Goal: Information Seeking & Learning: Compare options

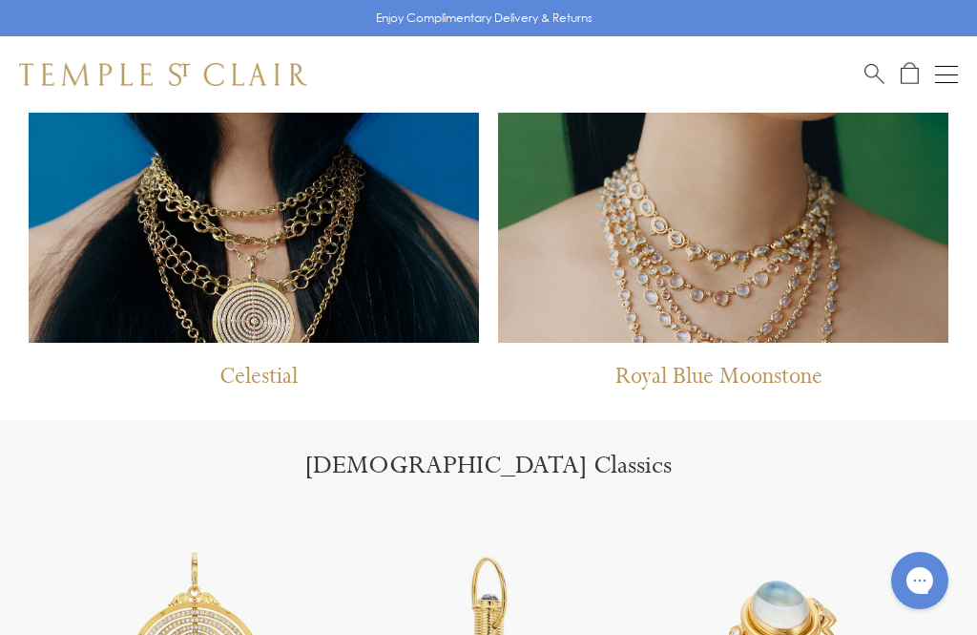
scroll to position [1473, 0]
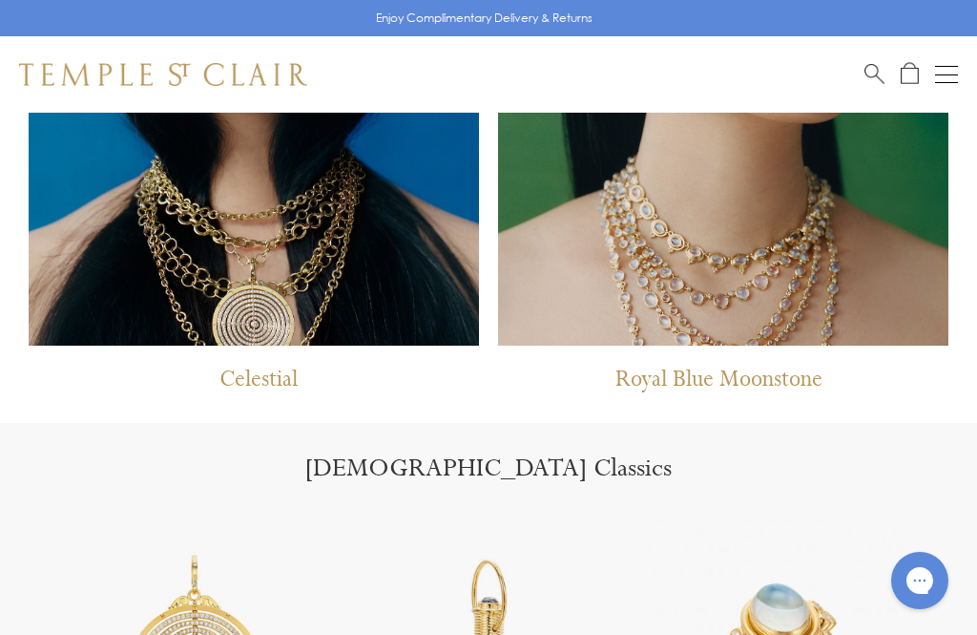
click at [950, 78] on button "Open navigation" at bounding box center [946, 74] width 23 height 23
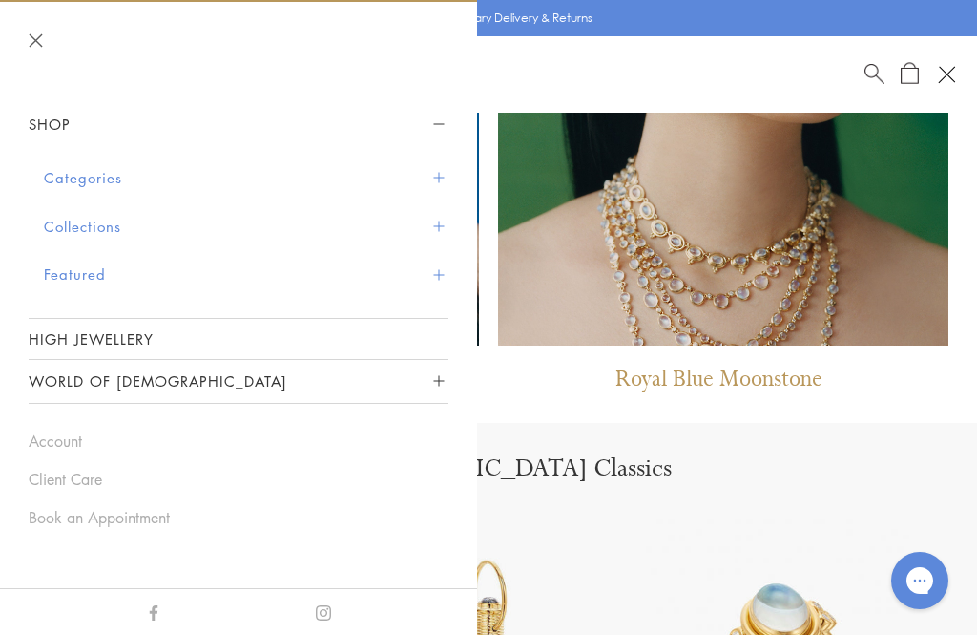
click at [78, 333] on link "High Jewellery" at bounding box center [239, 339] width 420 height 40
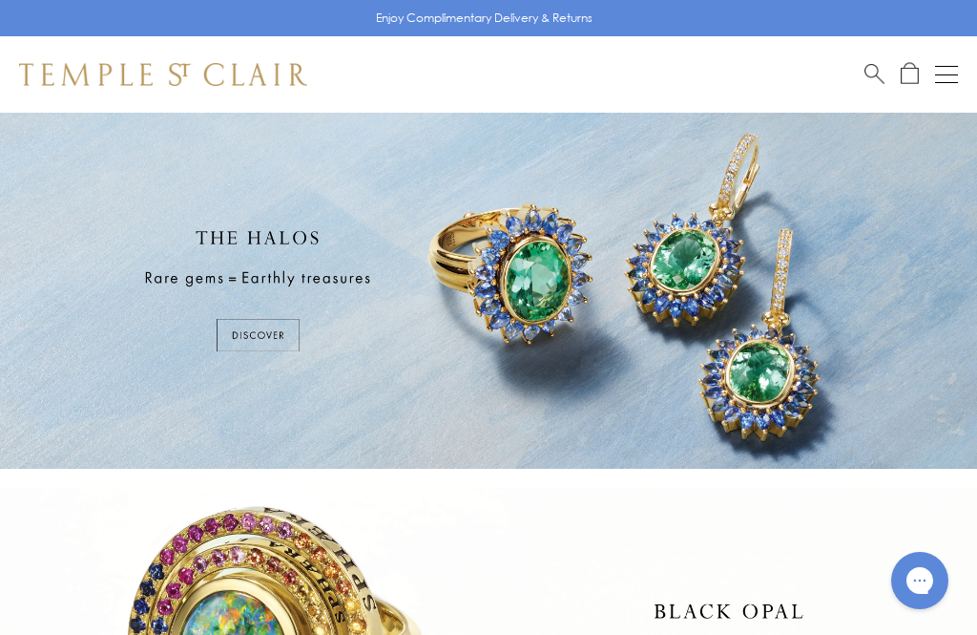
click at [951, 66] on div "Open navigation" at bounding box center [946, 66] width 23 height 1
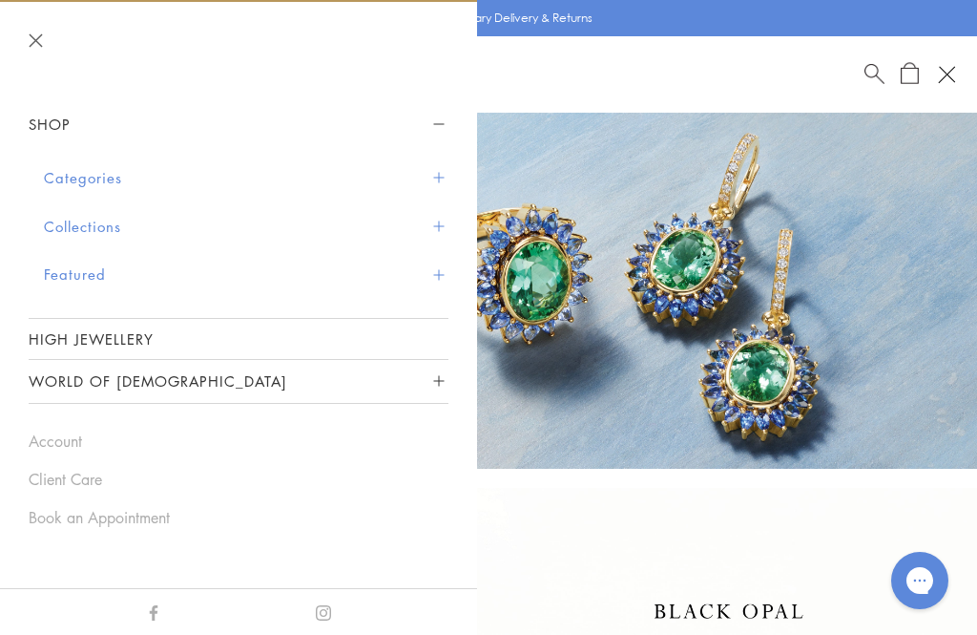
click at [73, 169] on button "Categories" at bounding box center [246, 178] width 405 height 49
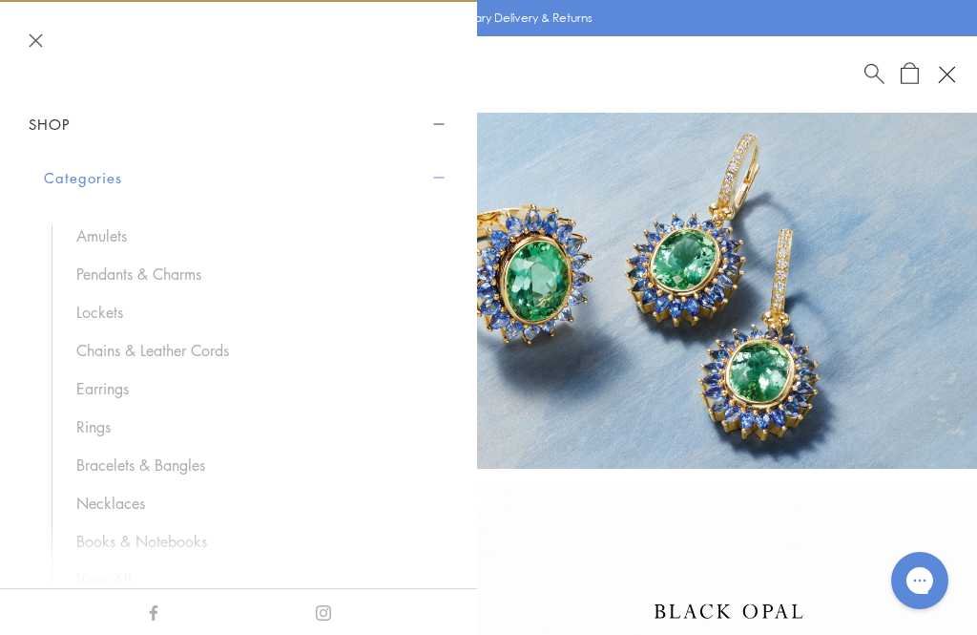
click at [97, 277] on link "Pendants & Charms" at bounding box center [252, 273] width 353 height 21
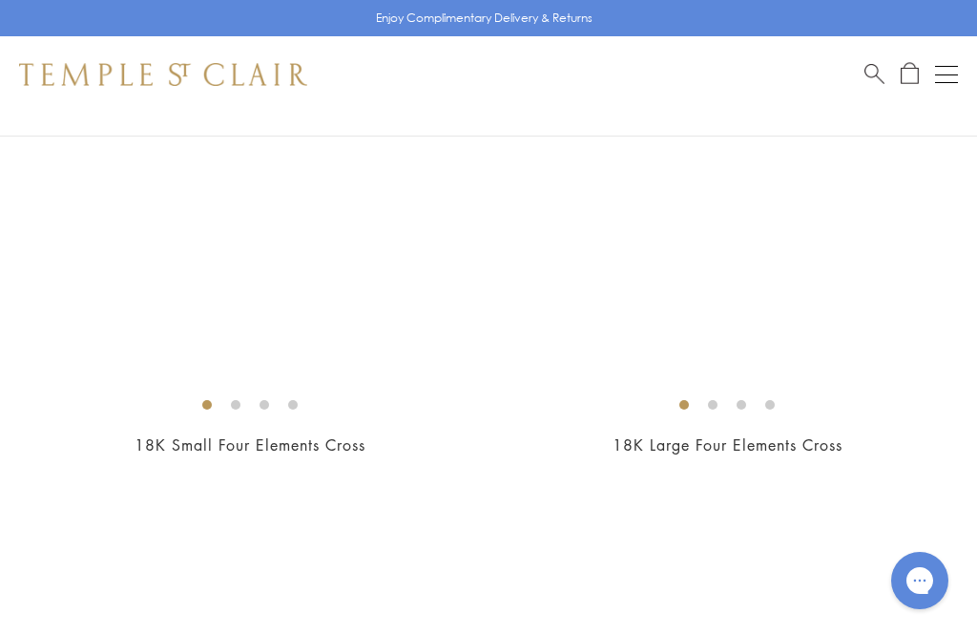
scroll to position [11260, 0]
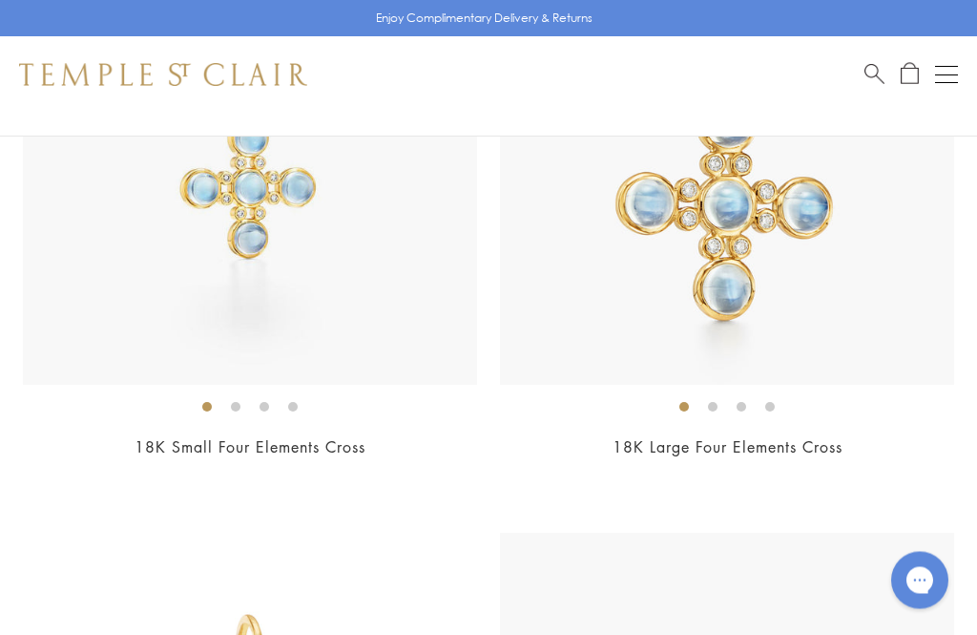
click at [200, 410] on div "18K Small Four Elements Cross $2,800" at bounding box center [250, 208] width 454 height 555
click at [199, 437] on link "18K Small Four Elements Cross" at bounding box center [250, 447] width 231 height 21
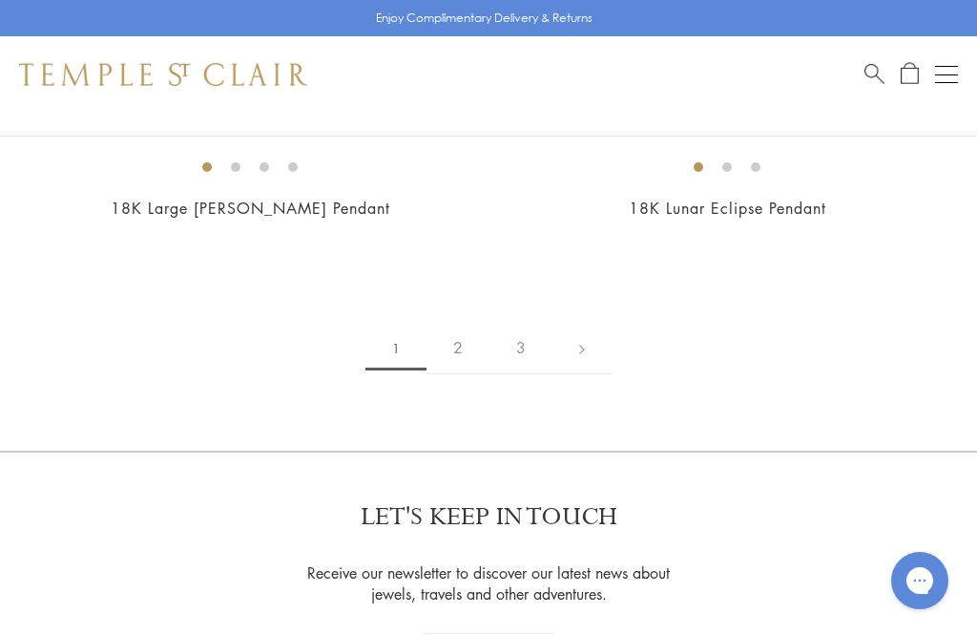
scroll to position [19915, 0]
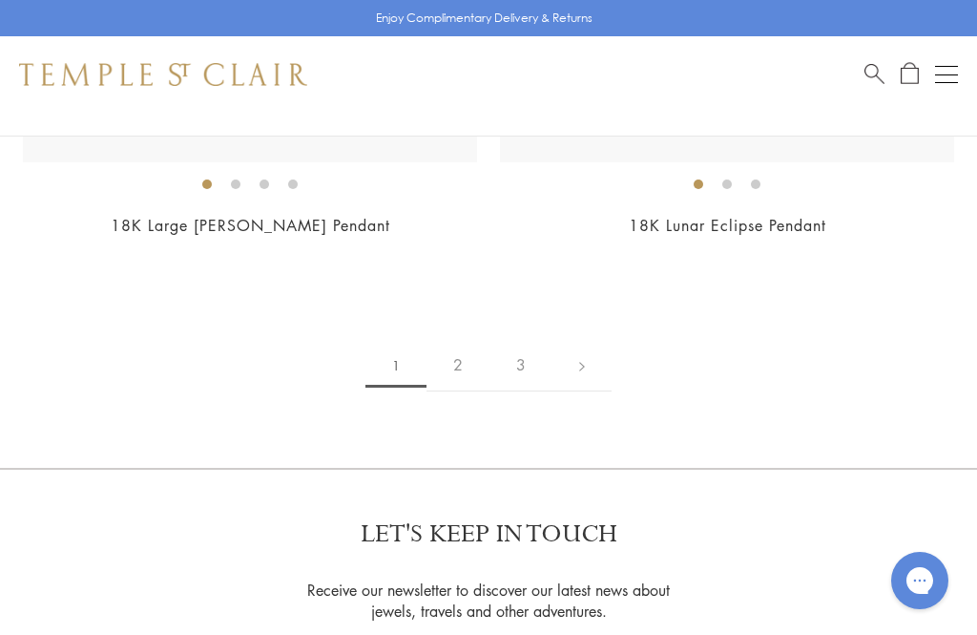
click at [455, 339] on link "2" at bounding box center [458, 365] width 63 height 53
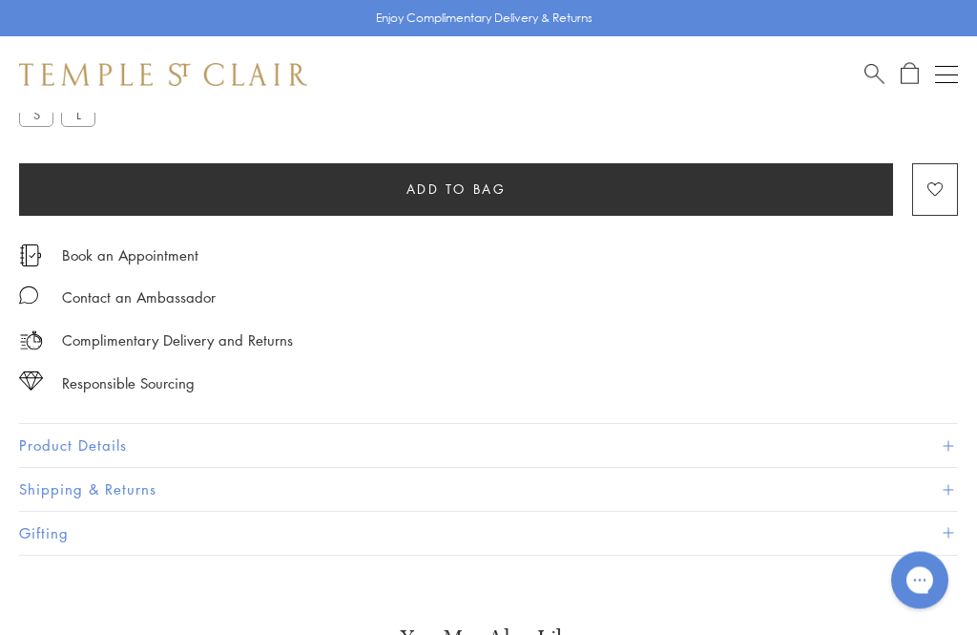
scroll to position [1108, 0]
click at [71, 436] on button "Product Details" at bounding box center [488, 445] width 939 height 43
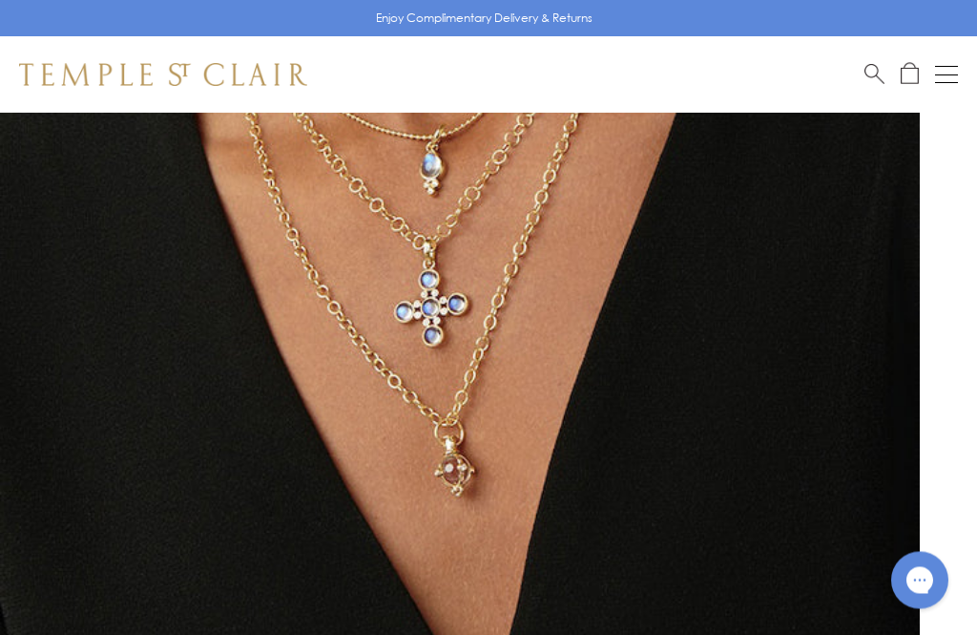
scroll to position [284, 0]
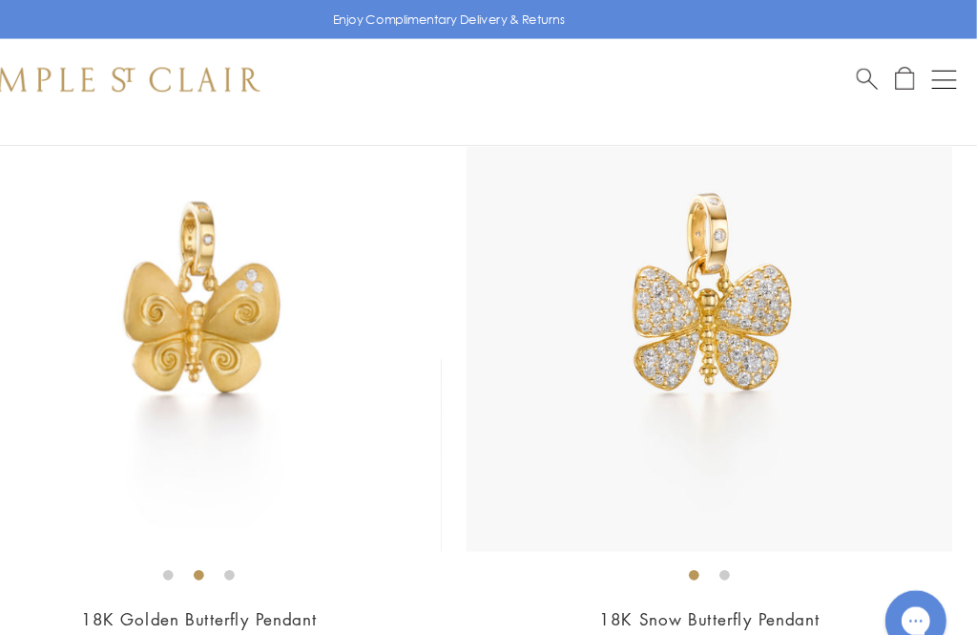
scroll to position [6328, 0]
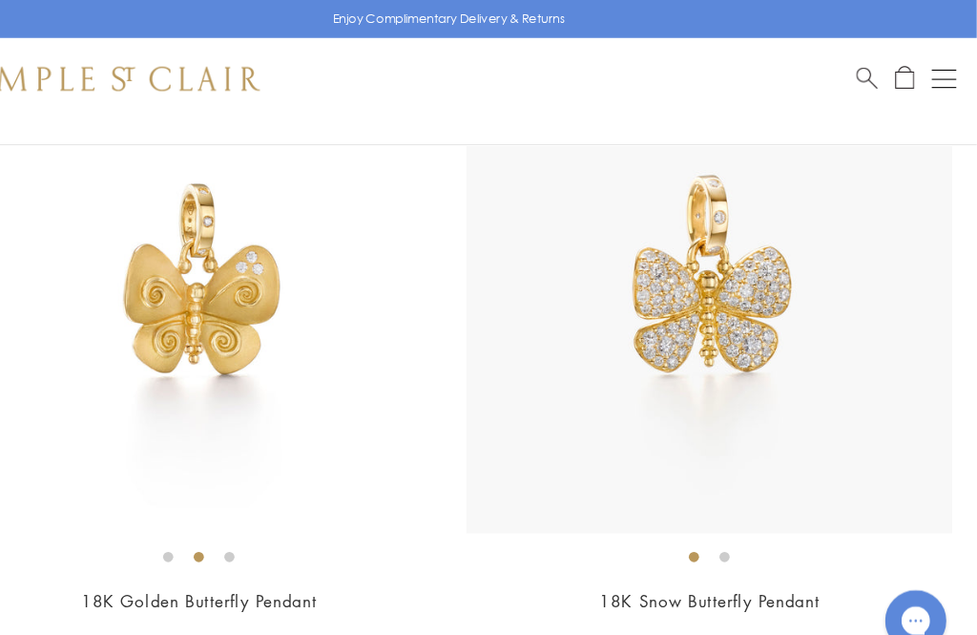
click at [624, 552] on link "18K Snow Butterfly Pendant" at bounding box center [727, 562] width 206 height 21
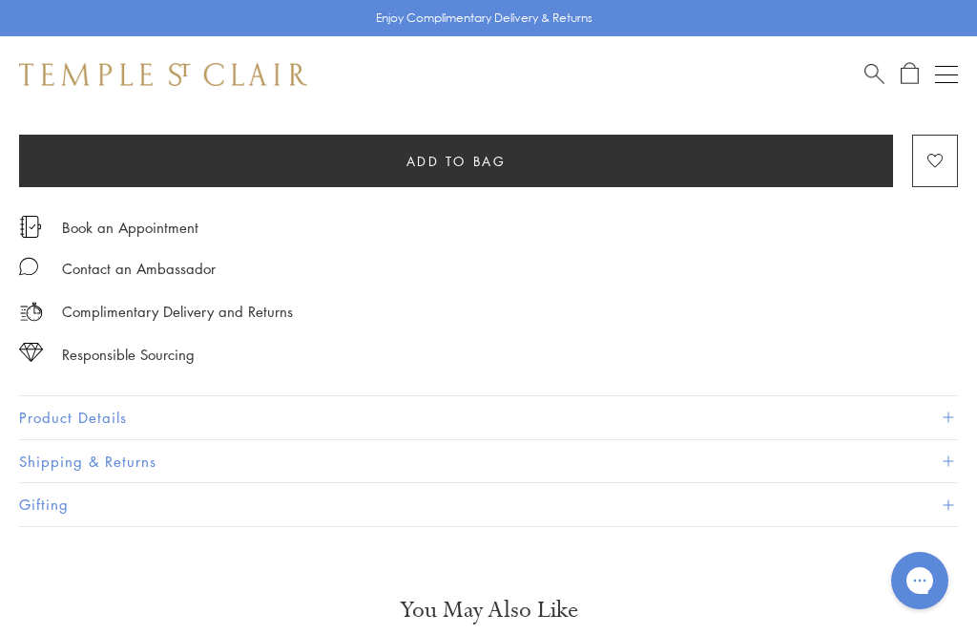
scroll to position [1024, 0]
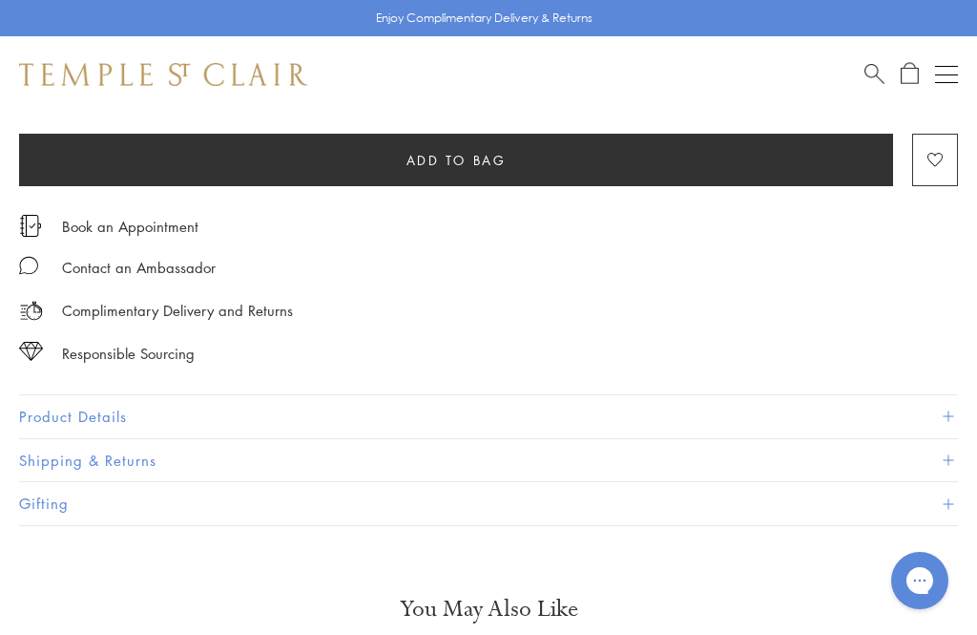
click at [63, 404] on button "Product Details" at bounding box center [488, 416] width 939 height 43
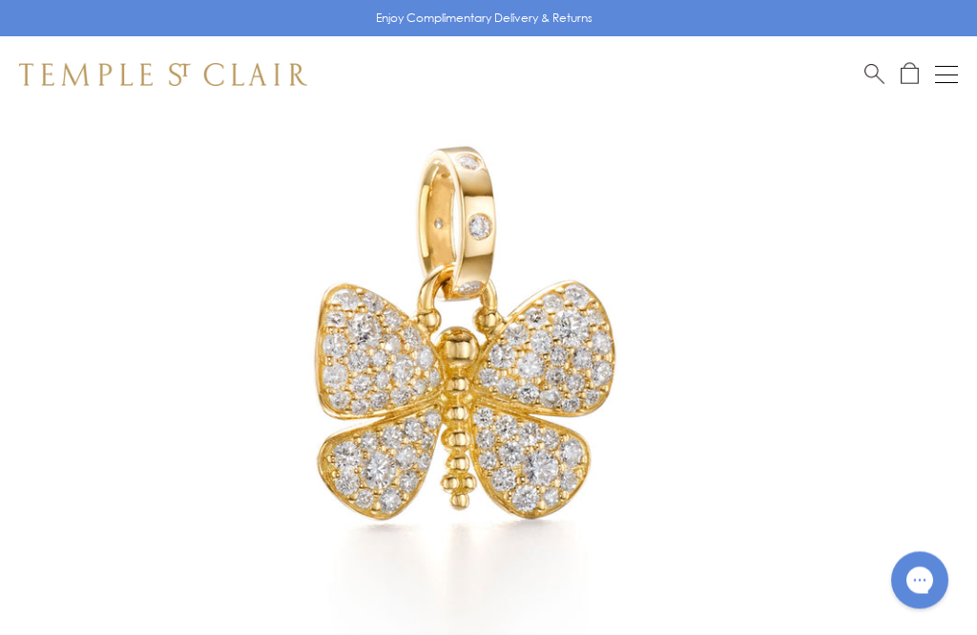
scroll to position [207, 0]
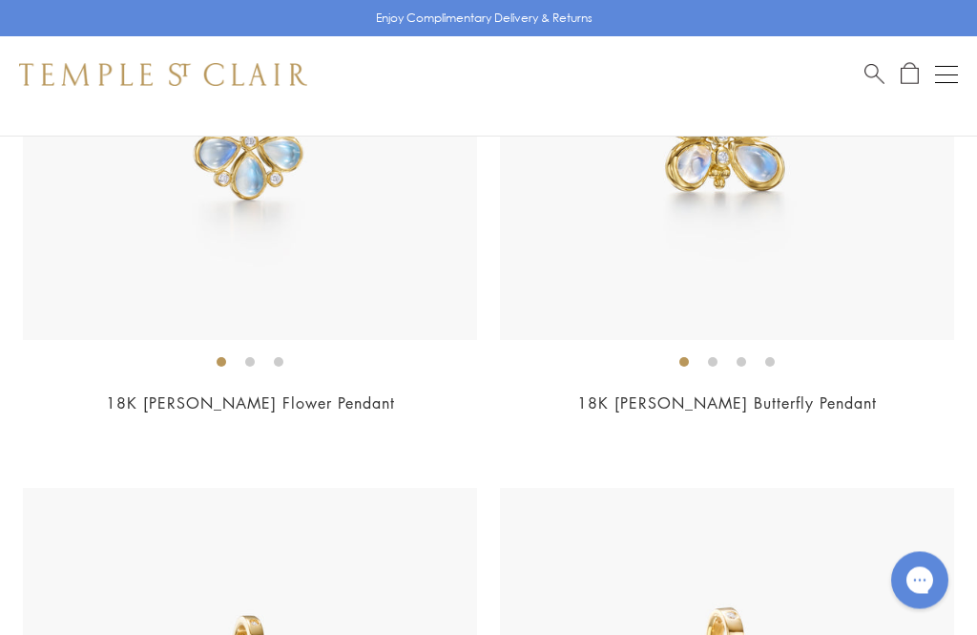
scroll to position [5885, 0]
click at [718, 361] on li at bounding box center [713, 362] width 10 height 10
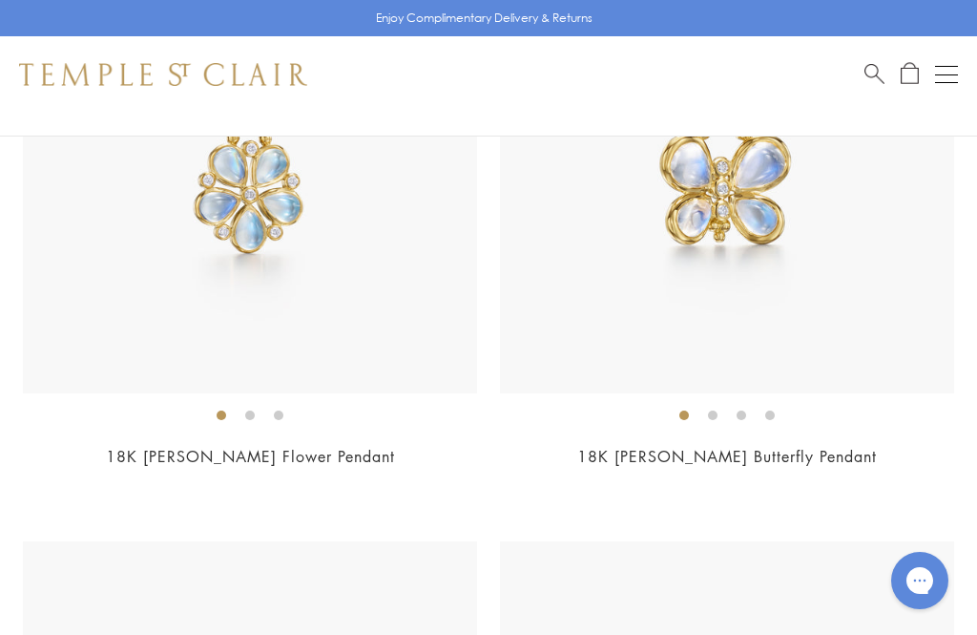
scroll to position [5833, 0]
click at [718, 410] on li at bounding box center [713, 415] width 10 height 10
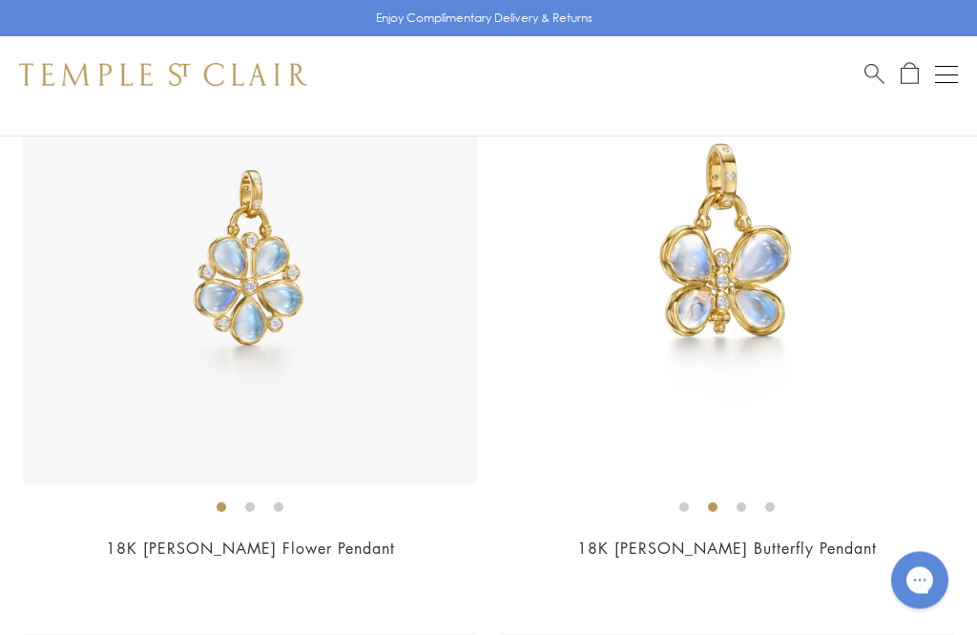
scroll to position [5735, 0]
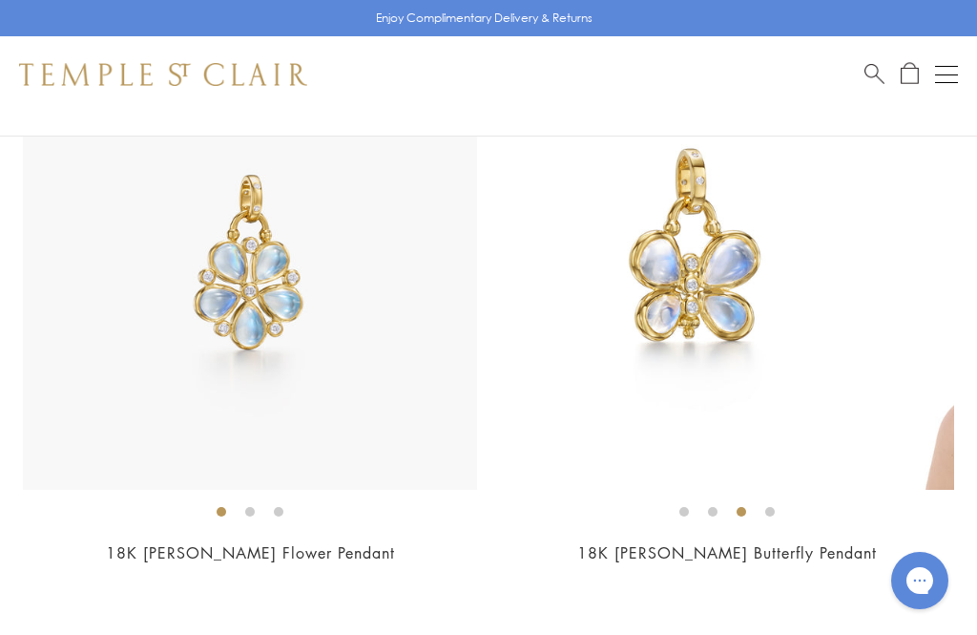
click at [746, 507] on li at bounding box center [742, 512] width 10 height 10
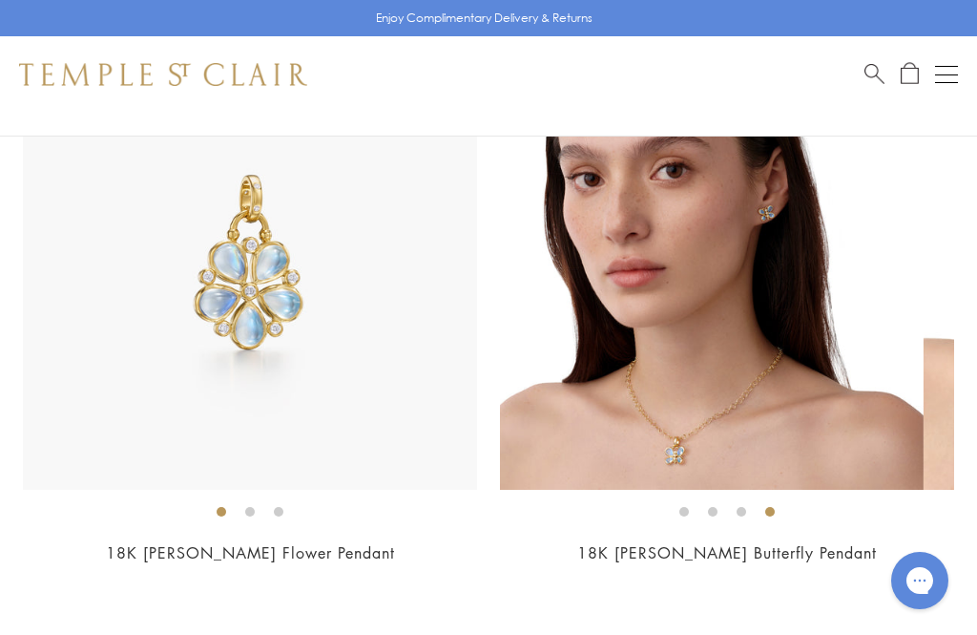
click at [775, 507] on li at bounding box center [771, 512] width 10 height 10
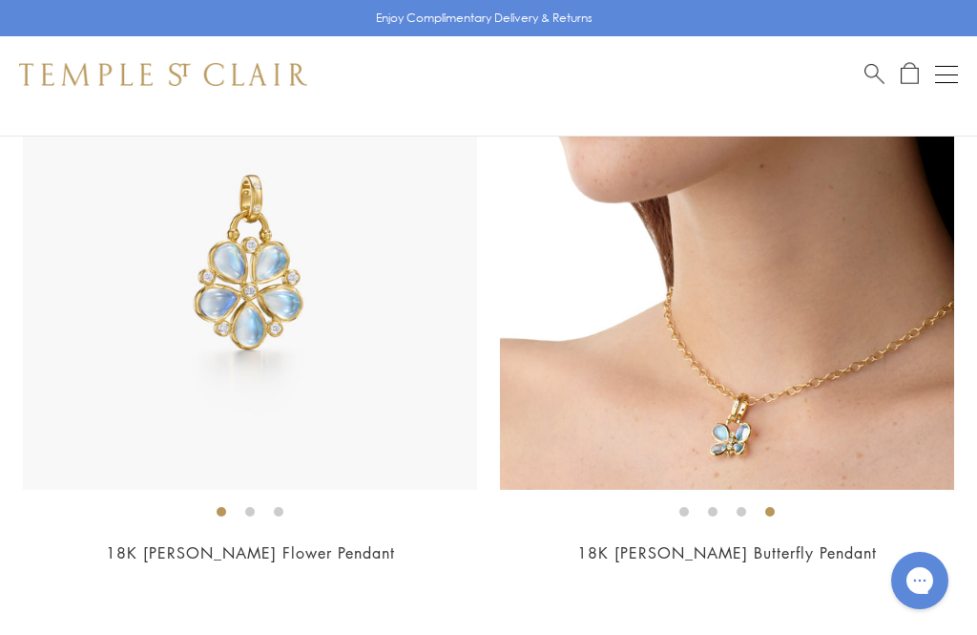
click at [235, 478] on img at bounding box center [250, 262] width 454 height 454
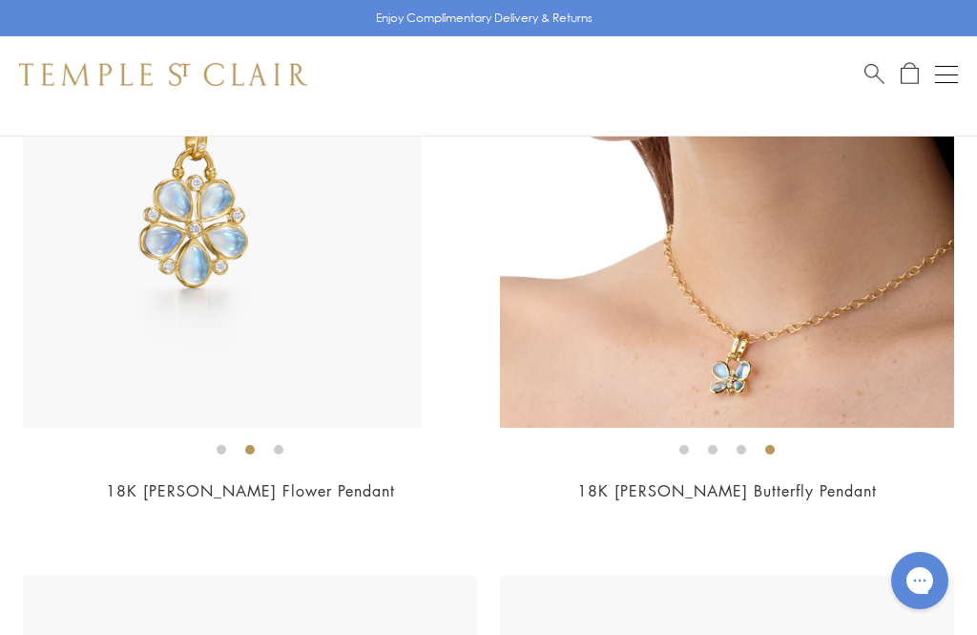
click at [245, 445] on li at bounding box center [250, 450] width 10 height 10
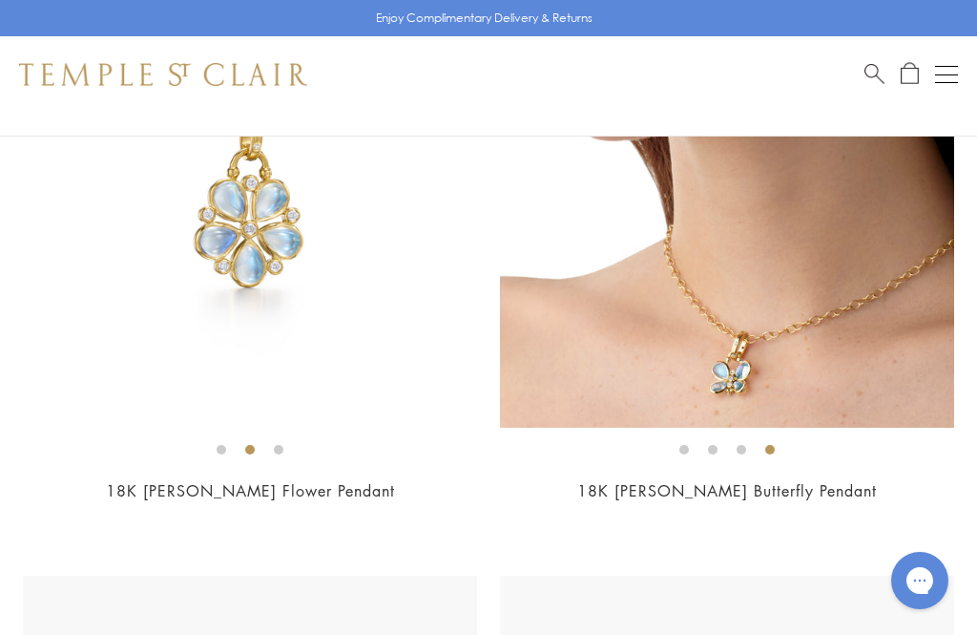
click at [278, 445] on li at bounding box center [279, 450] width 10 height 10
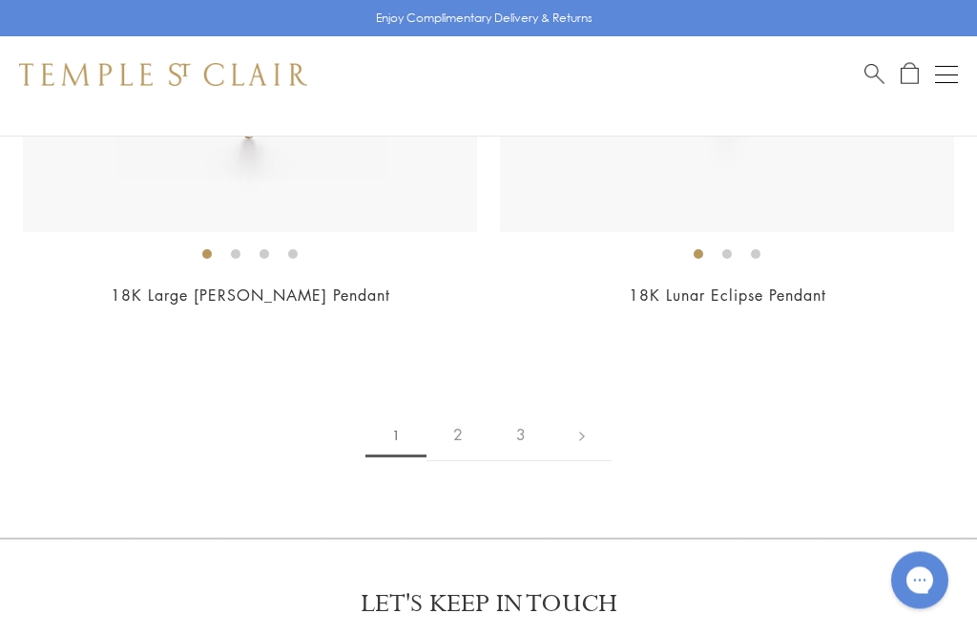
scroll to position [19846, 0]
click at [448, 409] on link "2" at bounding box center [458, 435] width 63 height 53
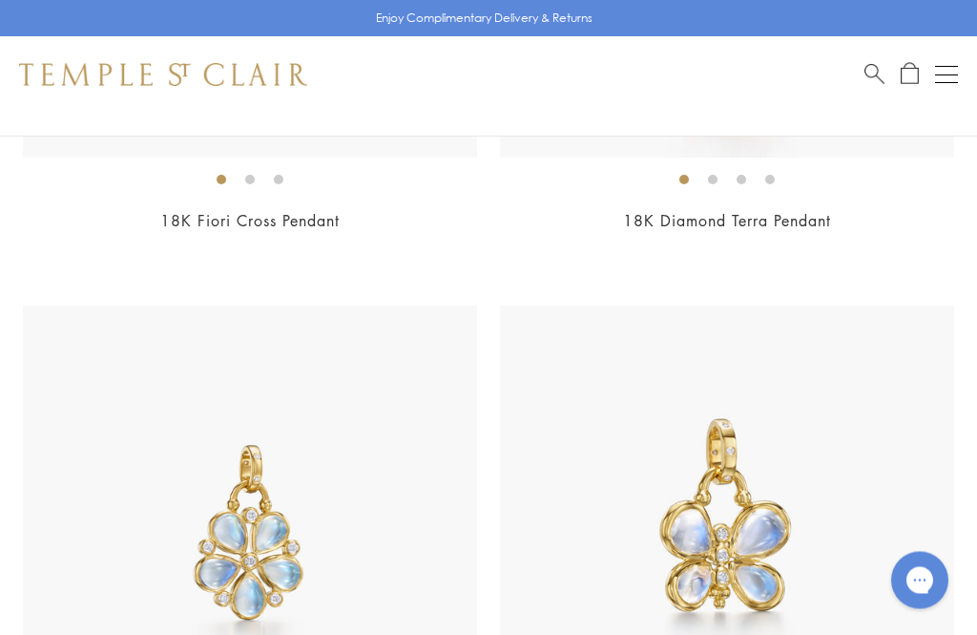
scroll to position [5465, 0]
click at [78, 480] on img at bounding box center [250, 532] width 454 height 454
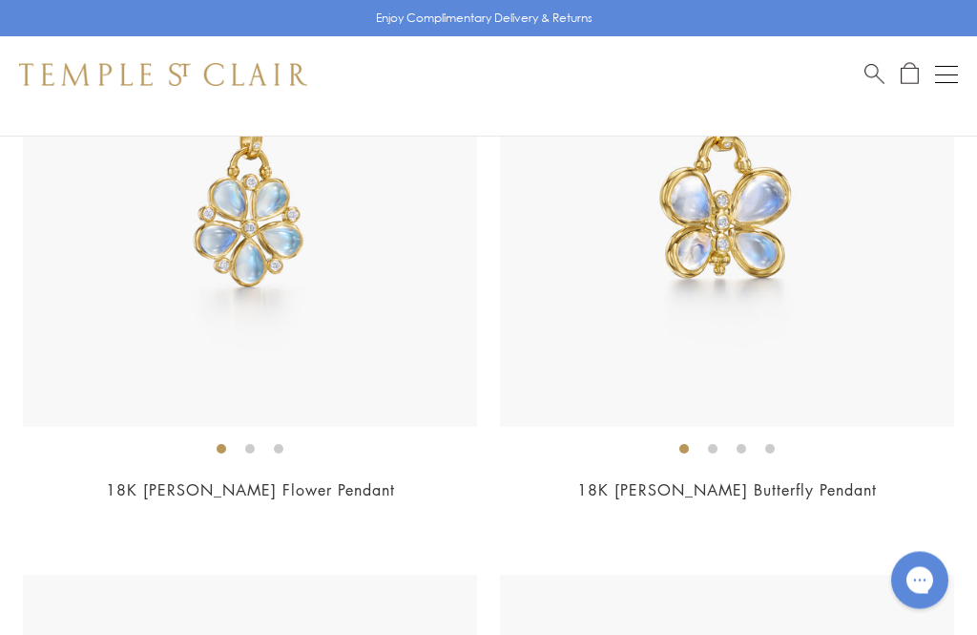
scroll to position [5798, 0]
click at [245, 444] on li at bounding box center [250, 449] width 10 height 10
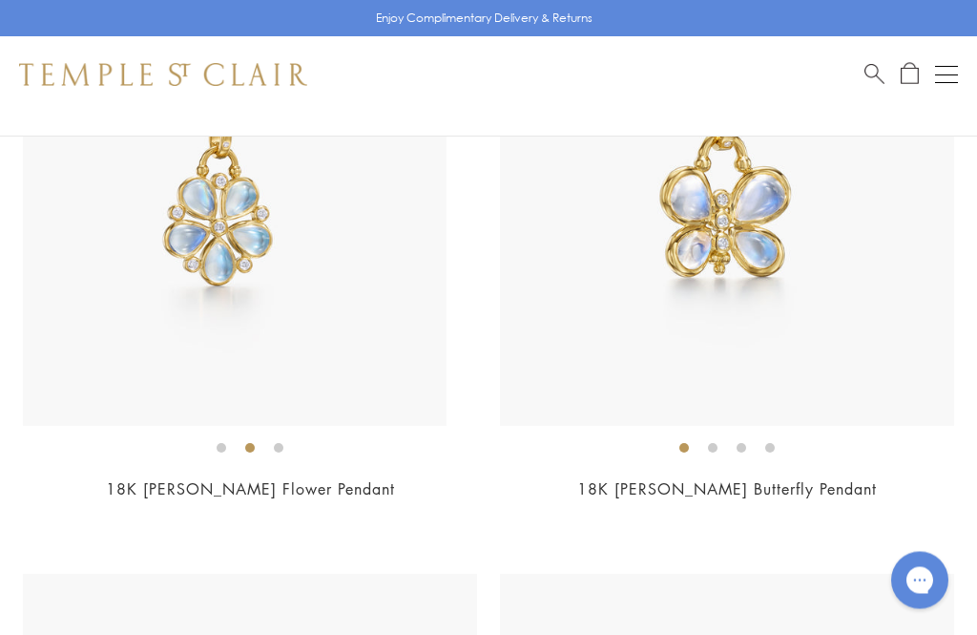
scroll to position [5799, 0]
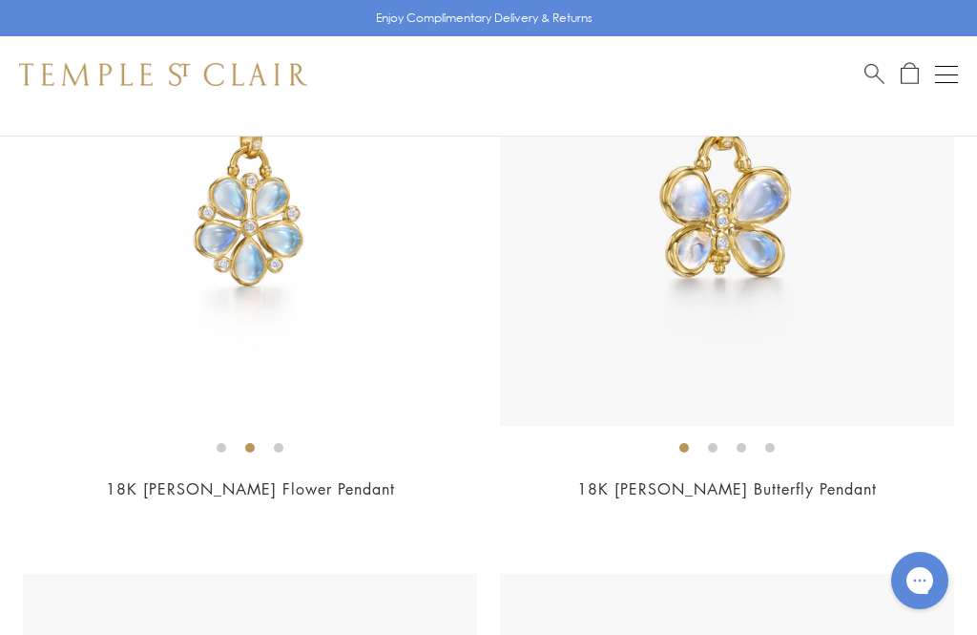
click at [281, 443] on li at bounding box center [279, 448] width 10 height 10
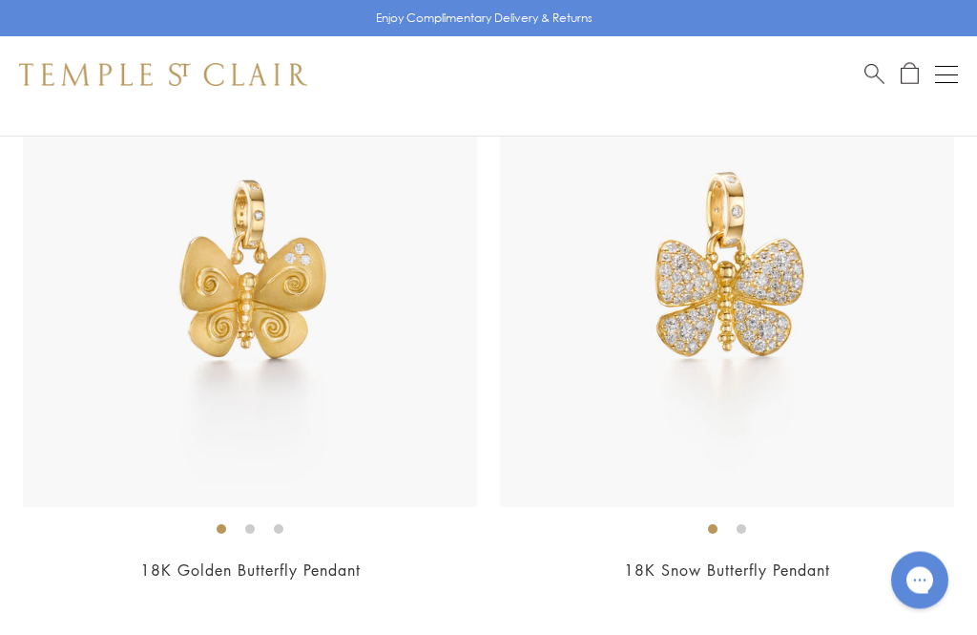
scroll to position [6322, 0]
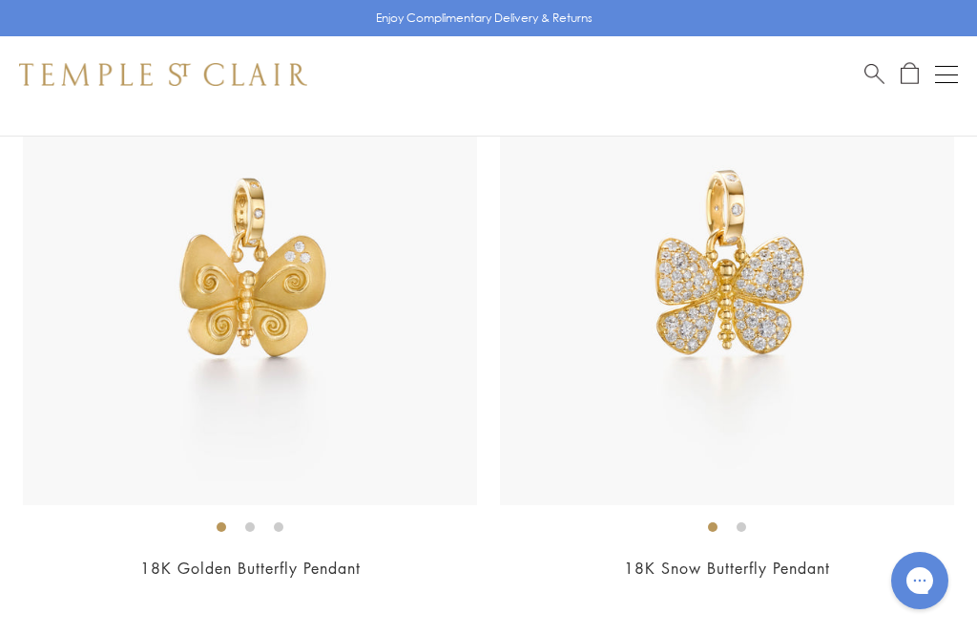
click at [746, 522] on li at bounding box center [742, 527] width 10 height 10
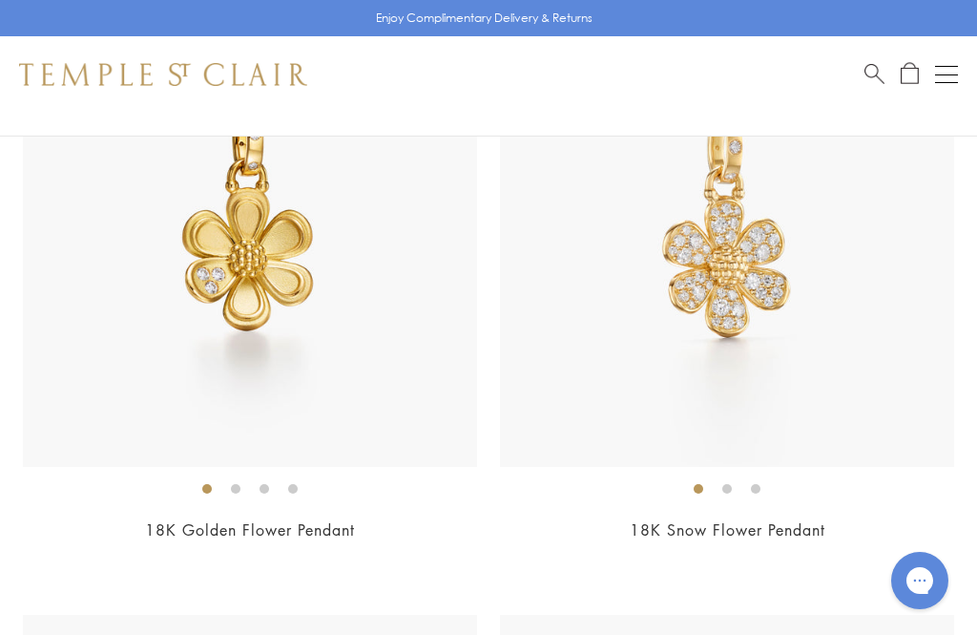
scroll to position [6962, 0]
click at [738, 477] on ol at bounding box center [727, 489] width 454 height 24
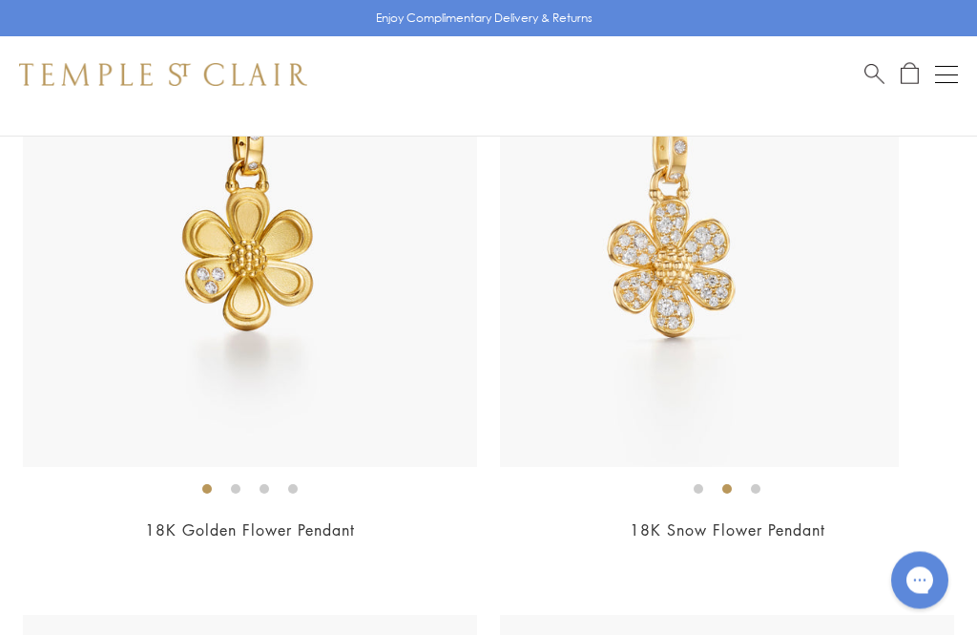
scroll to position [6963, 0]
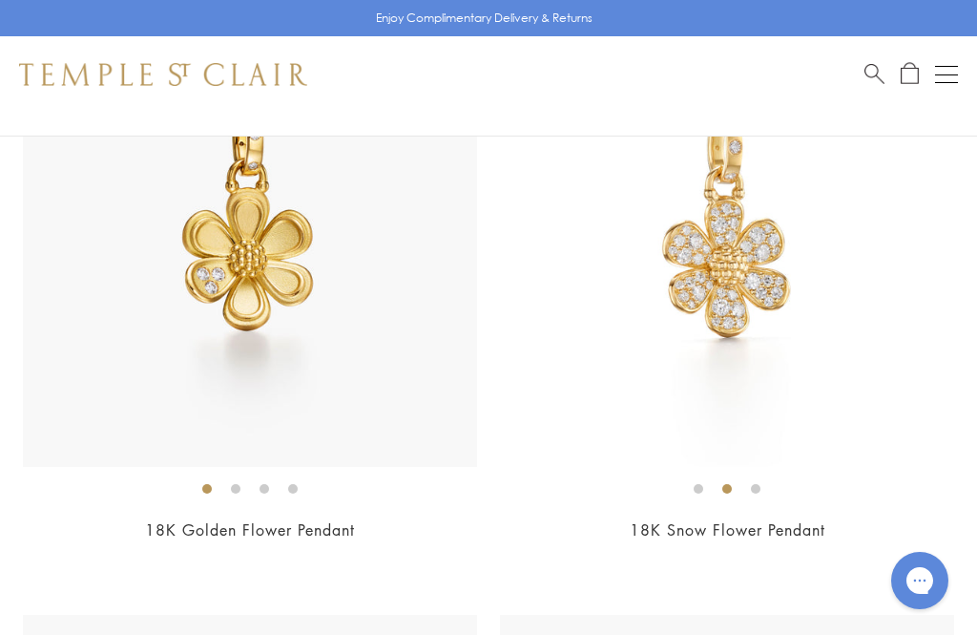
click at [760, 484] on li at bounding box center [756, 489] width 10 height 10
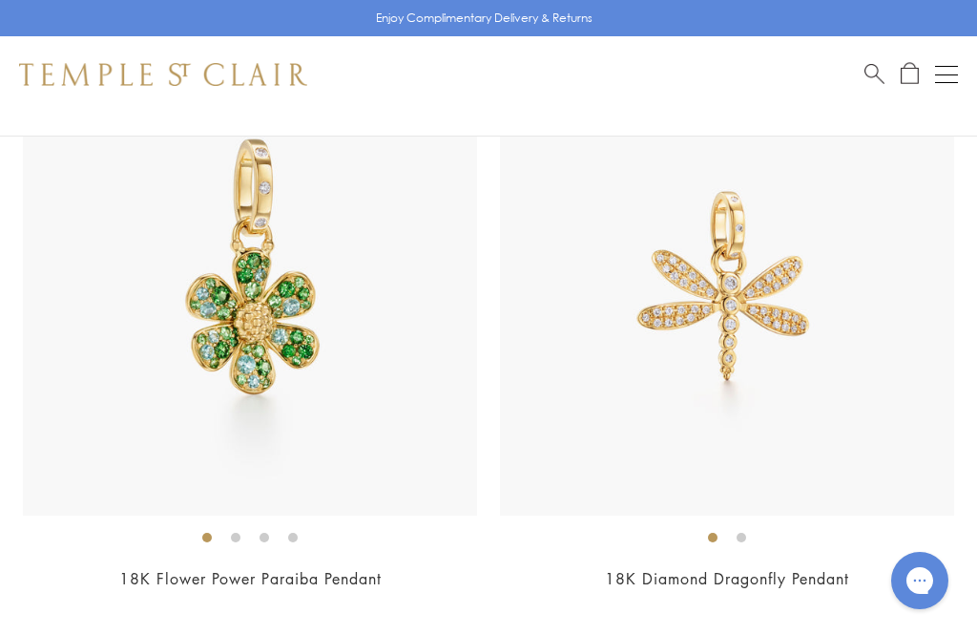
scroll to position [7517, 0]
click at [237, 532] on li at bounding box center [236, 537] width 10 height 10
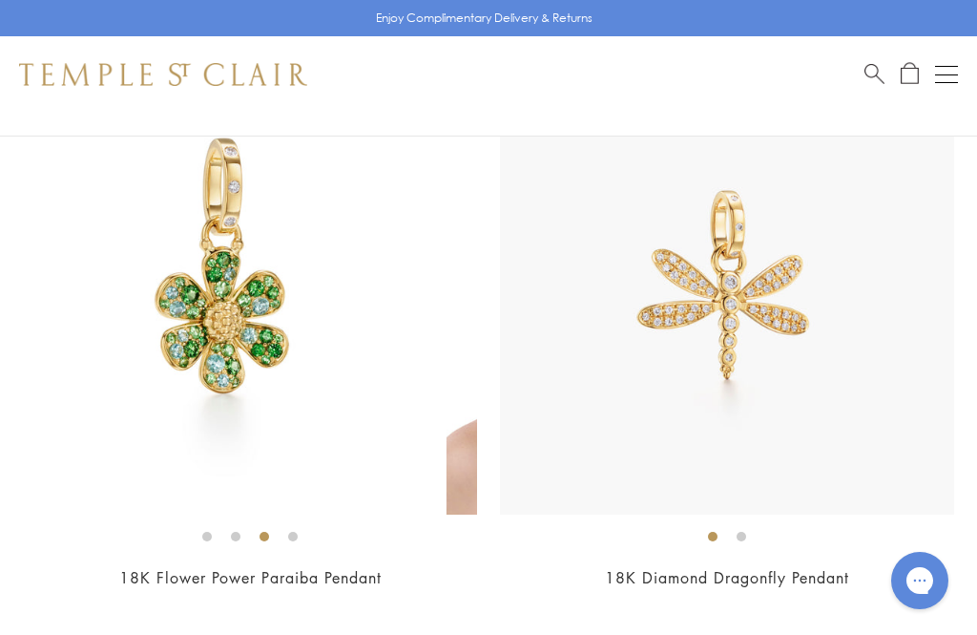
click at [262, 532] on li at bounding box center [265, 537] width 10 height 10
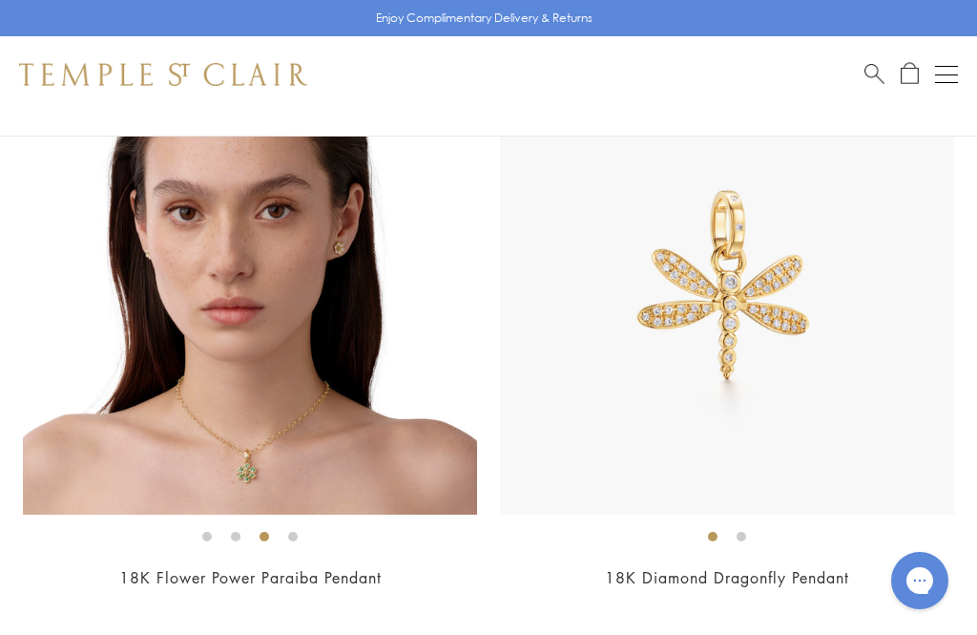
click at [298, 532] on li at bounding box center [293, 537] width 10 height 10
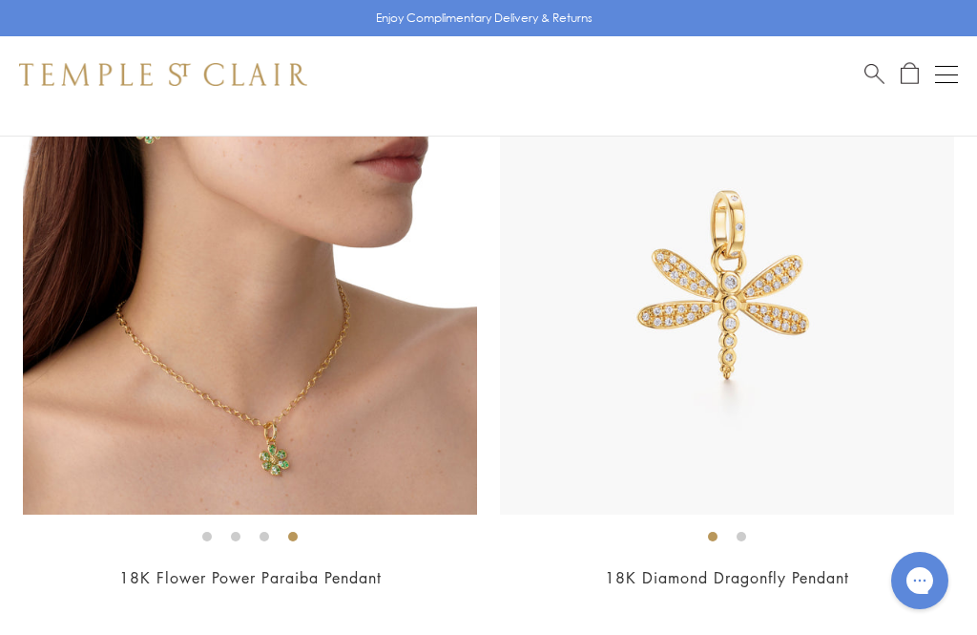
click at [202, 532] on li at bounding box center [207, 537] width 10 height 10
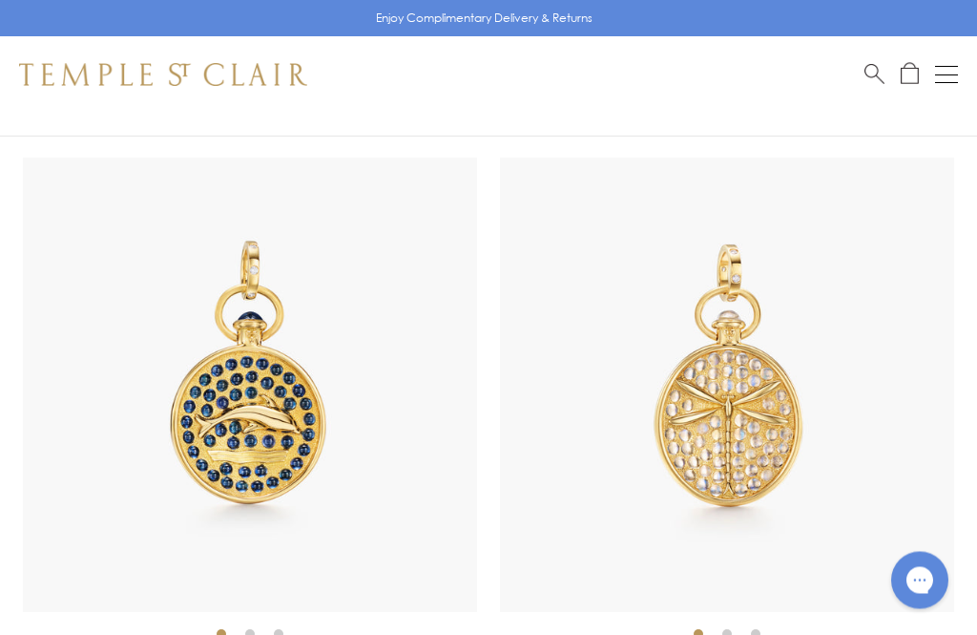
scroll to position [15249, 0]
click at [37, 357] on img at bounding box center [250, 385] width 454 height 454
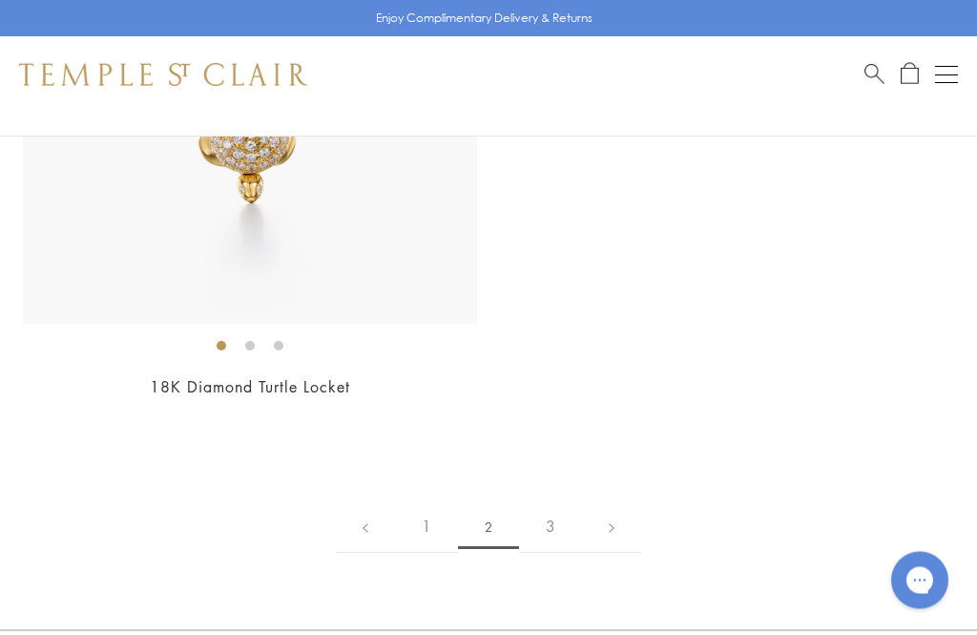
scroll to position [17345, 0]
click at [545, 500] on link "3" at bounding box center [550, 526] width 63 height 53
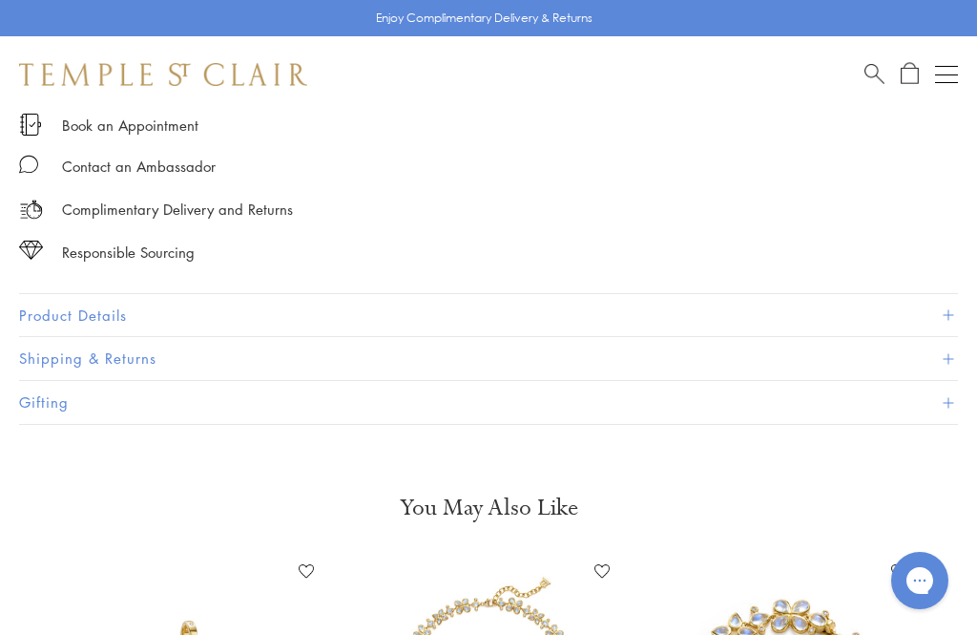
scroll to position [1148, 0]
click at [53, 308] on button "Product Details" at bounding box center [488, 316] width 939 height 43
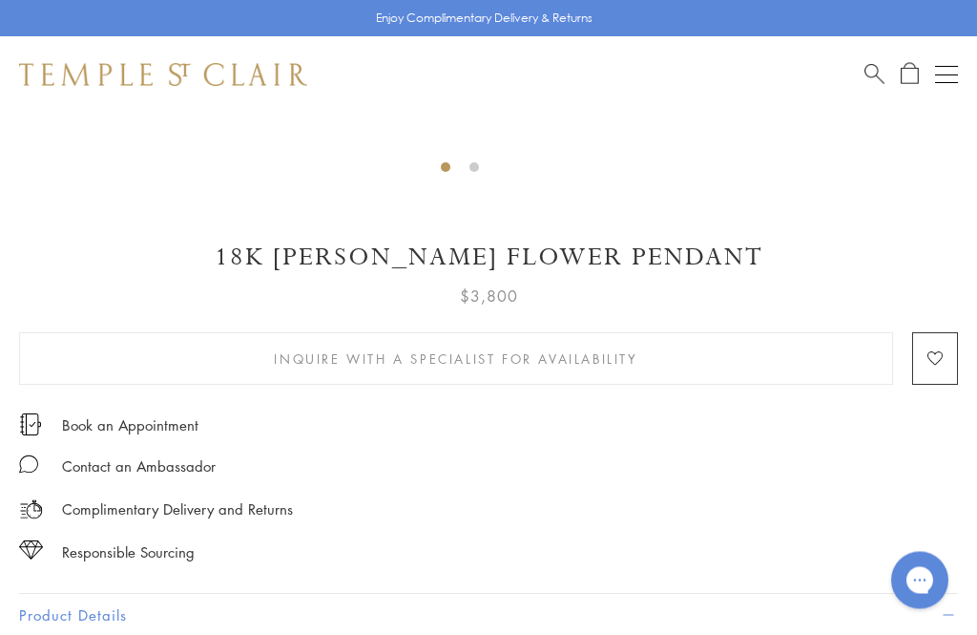
scroll to position [834, 0]
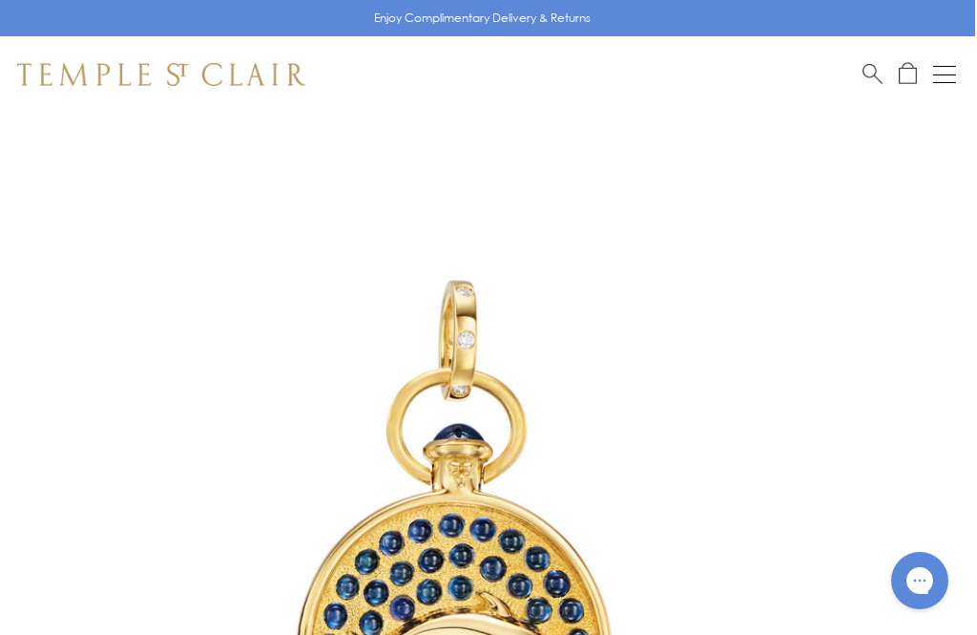
scroll to position [0, 2]
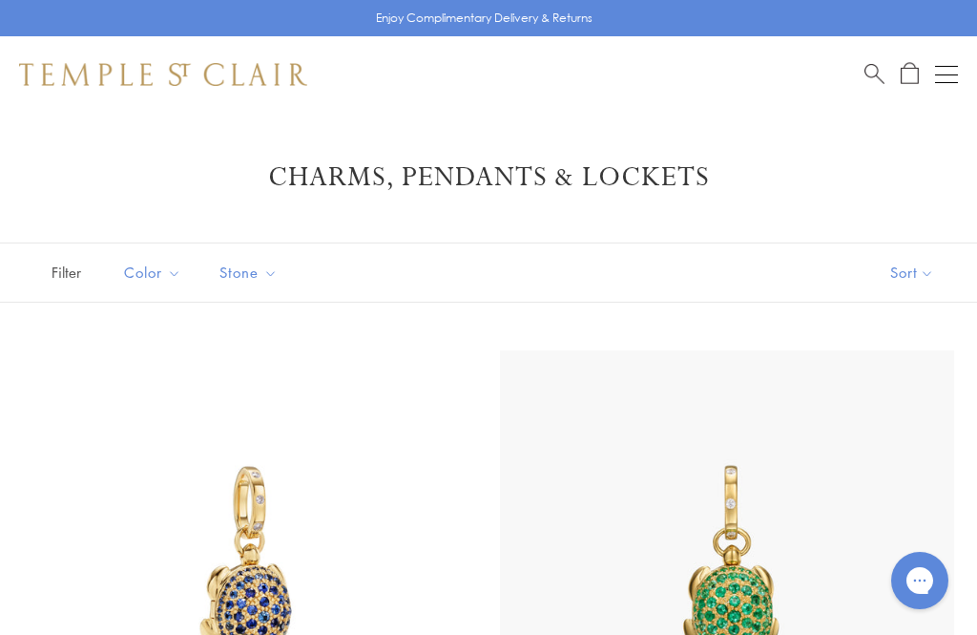
click at [952, 71] on button "Open navigation" at bounding box center [946, 74] width 23 height 23
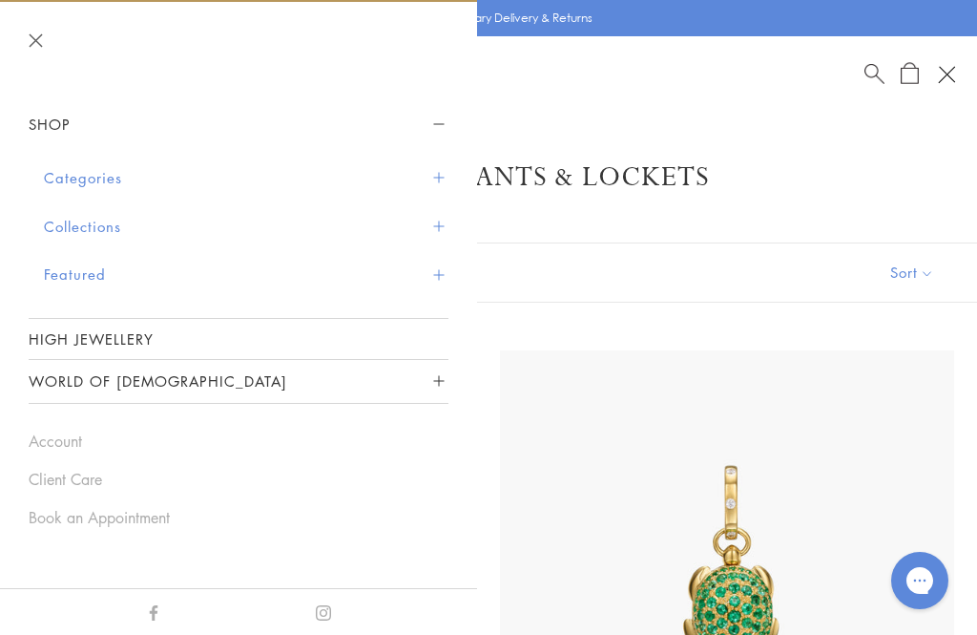
click at [67, 174] on button "Categories" at bounding box center [246, 178] width 405 height 49
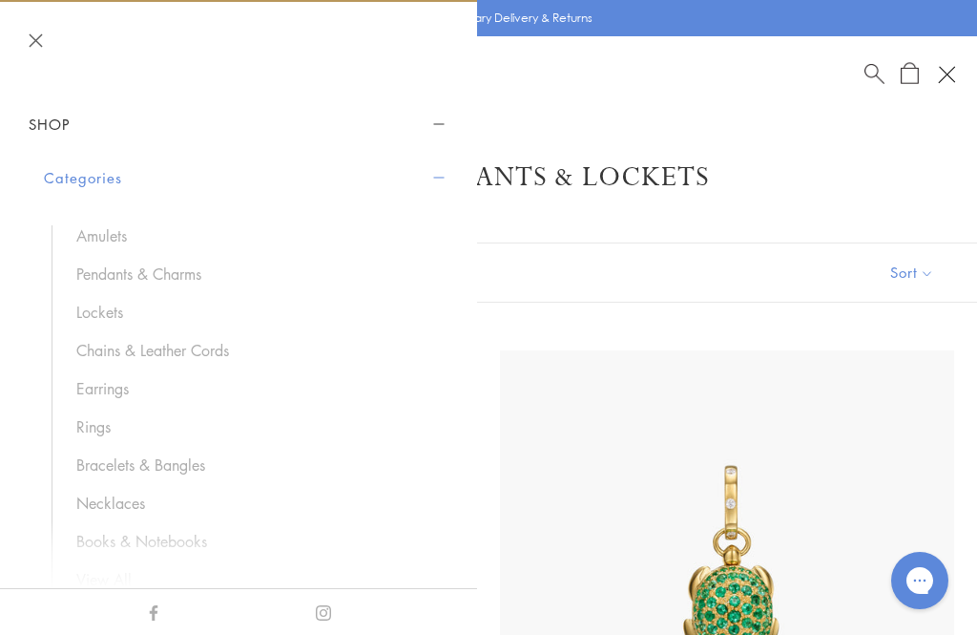
click at [97, 497] on link "Necklaces" at bounding box center [252, 503] width 353 height 21
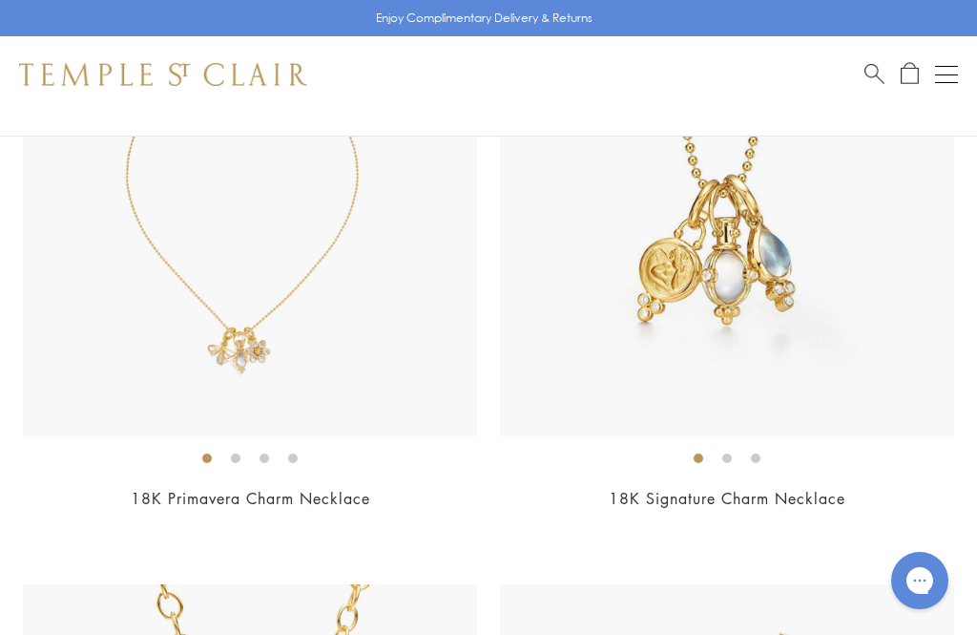
scroll to position [970, 0]
click at [210, 454] on li at bounding box center [207, 459] width 10 height 10
click at [241, 454] on li at bounding box center [236, 459] width 10 height 10
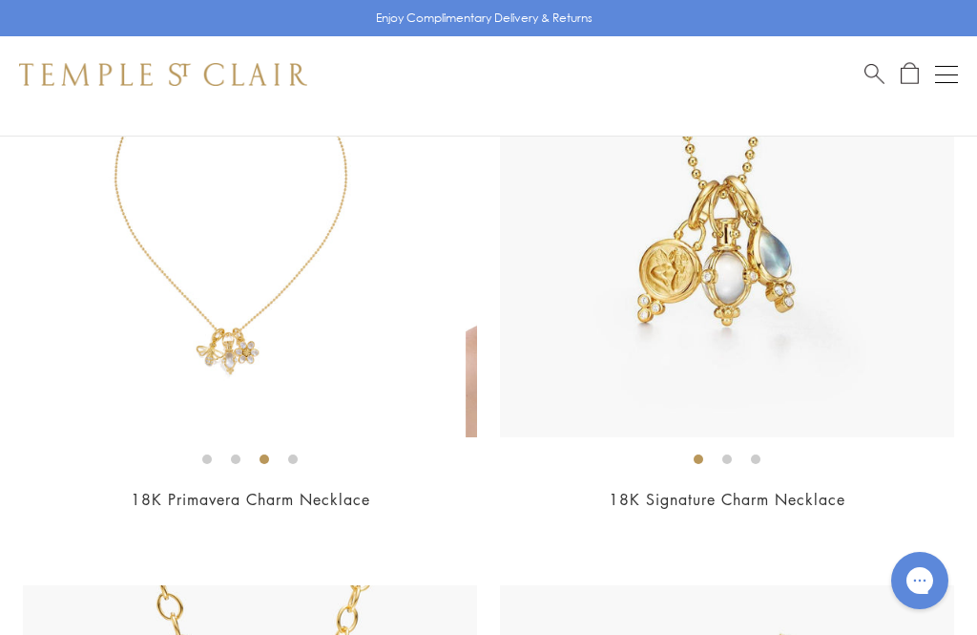
click at [263, 457] on li at bounding box center [265, 459] width 10 height 10
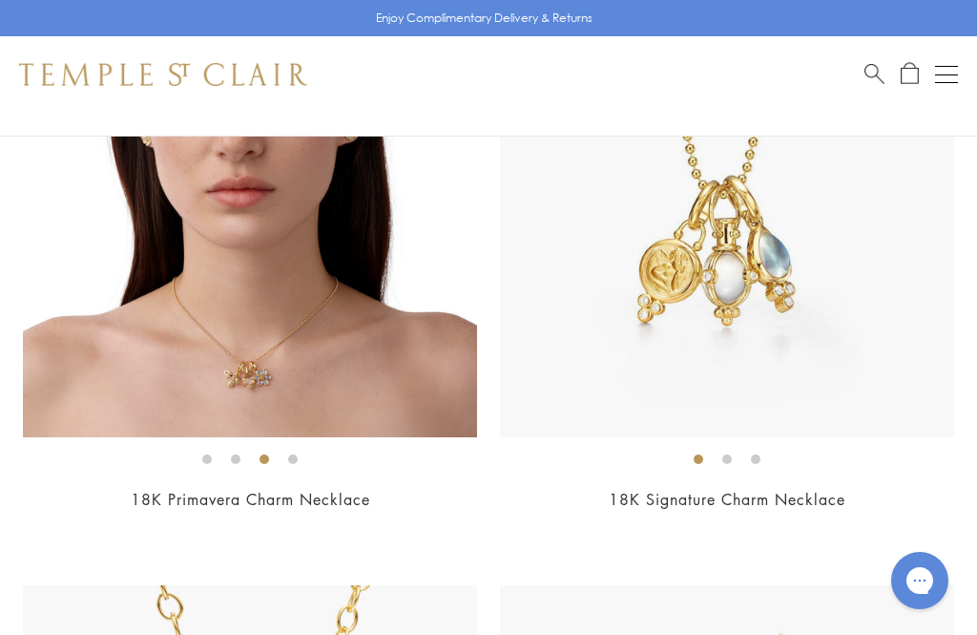
click at [294, 457] on li at bounding box center [293, 459] width 10 height 10
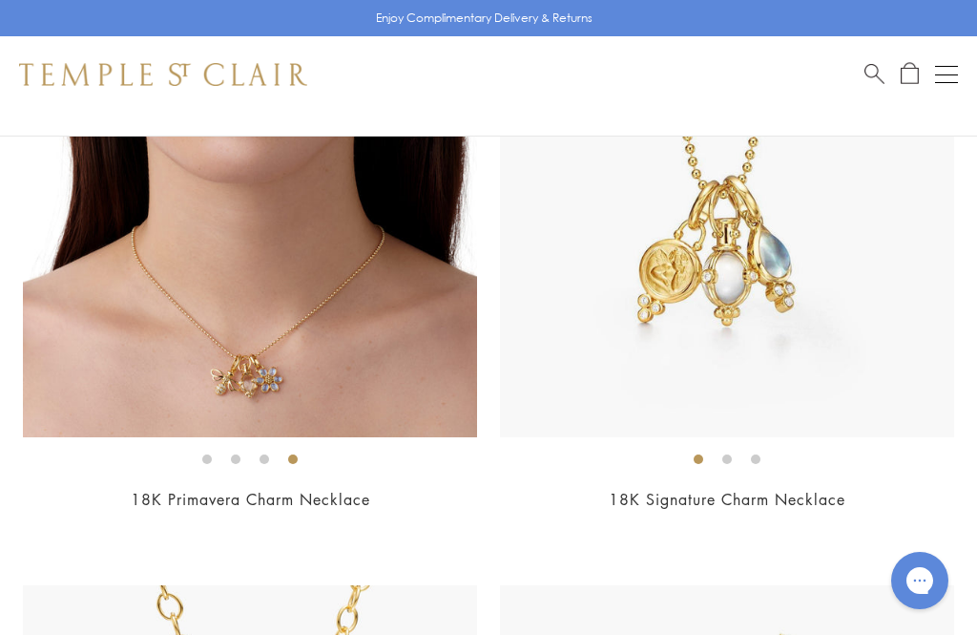
click at [152, 355] on img at bounding box center [250, 210] width 454 height 454
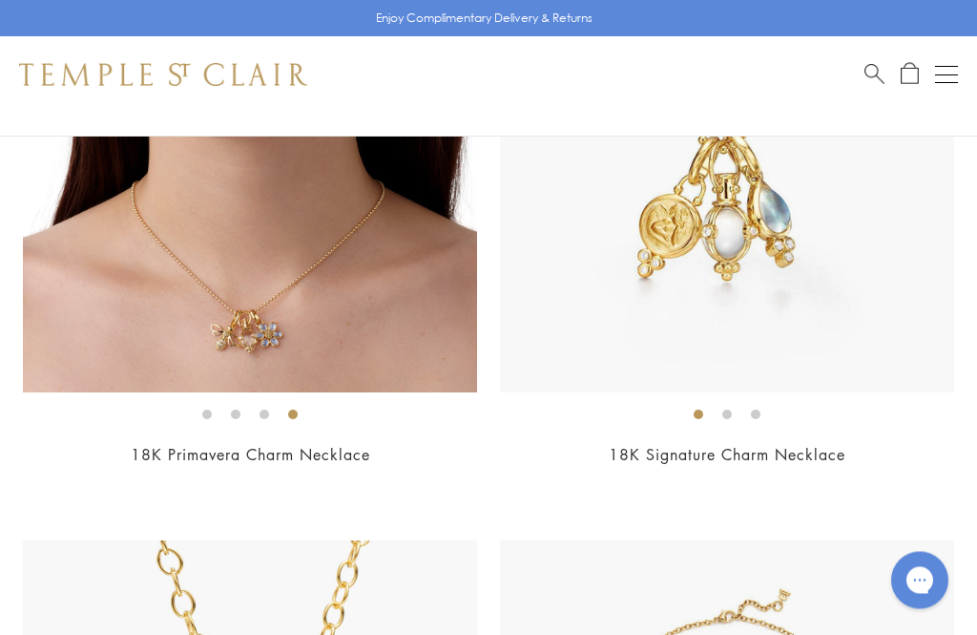
scroll to position [1014, 0]
click at [731, 410] on li at bounding box center [728, 415] width 10 height 10
click at [767, 418] on ol at bounding box center [727, 415] width 454 height 24
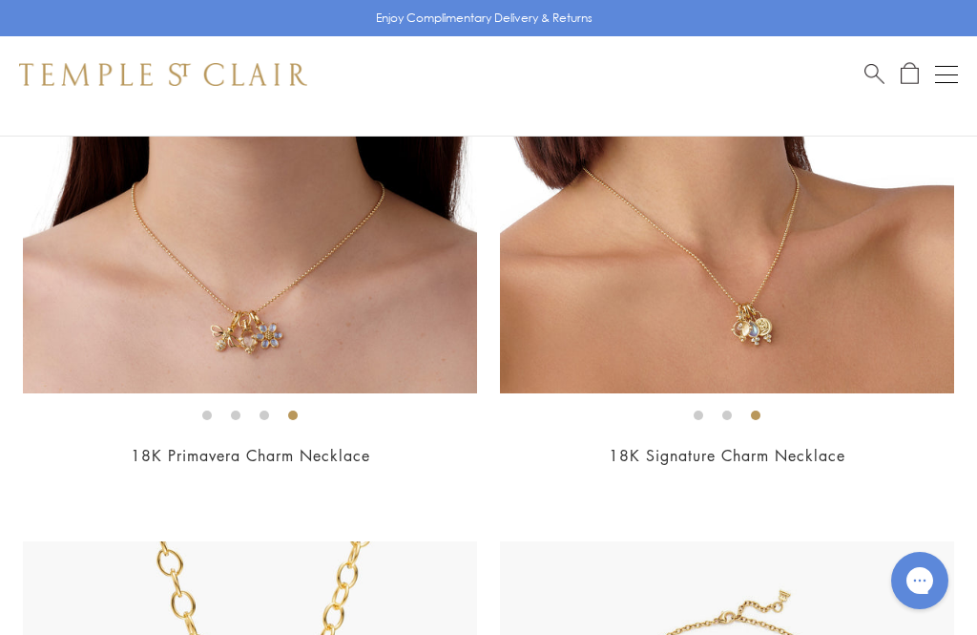
click at [767, 320] on img at bounding box center [727, 166] width 454 height 454
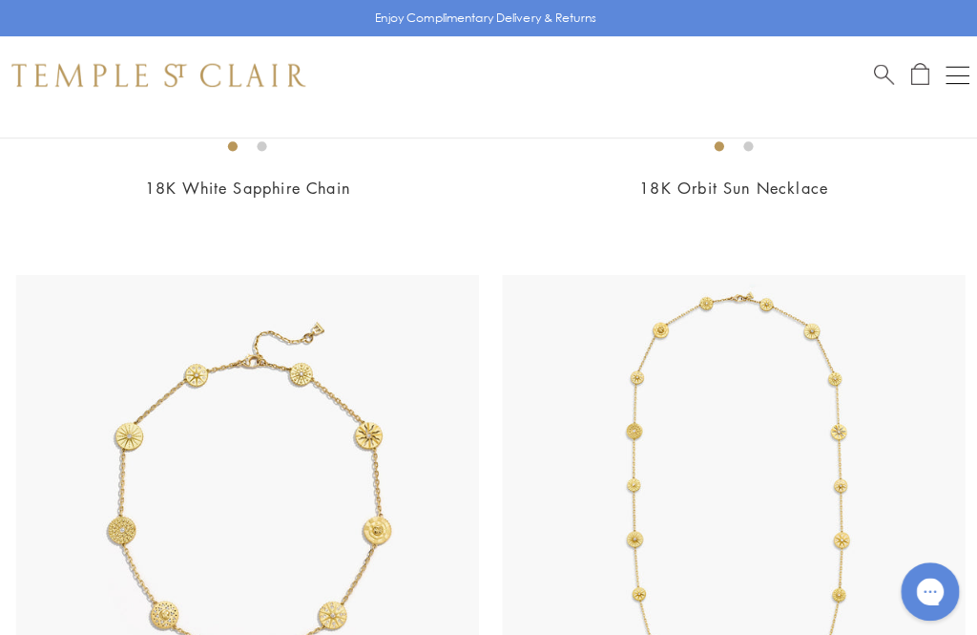
scroll to position [6083, 0]
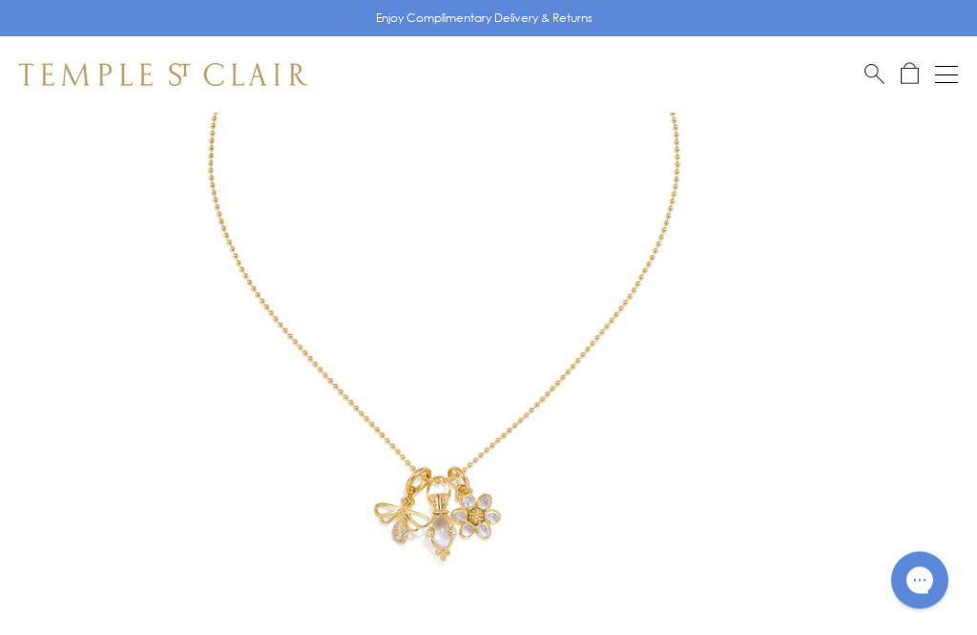
scroll to position [349, 0]
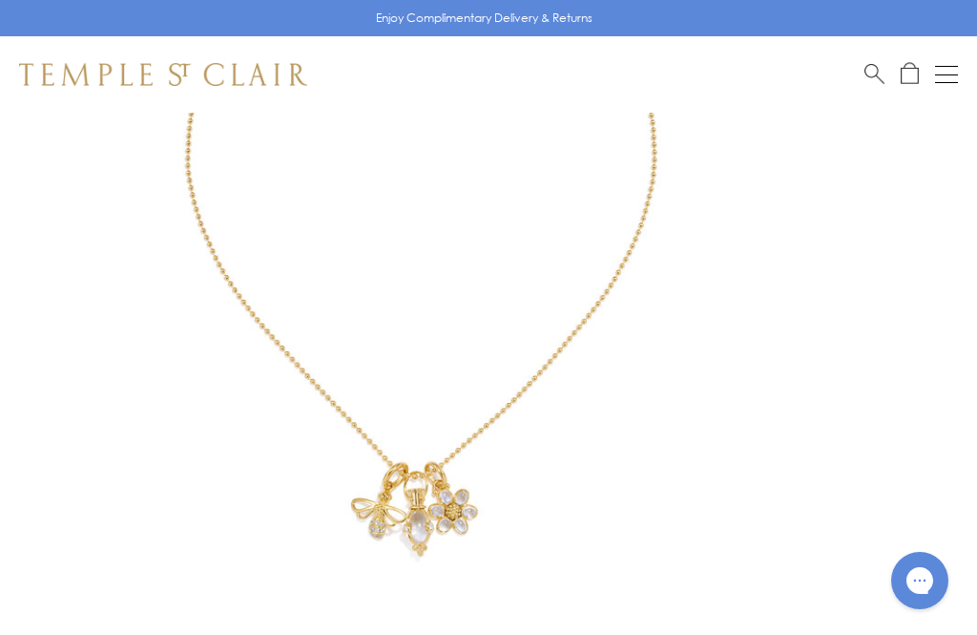
click at [460, 634] on img at bounding box center [437, 223] width 920 height 920
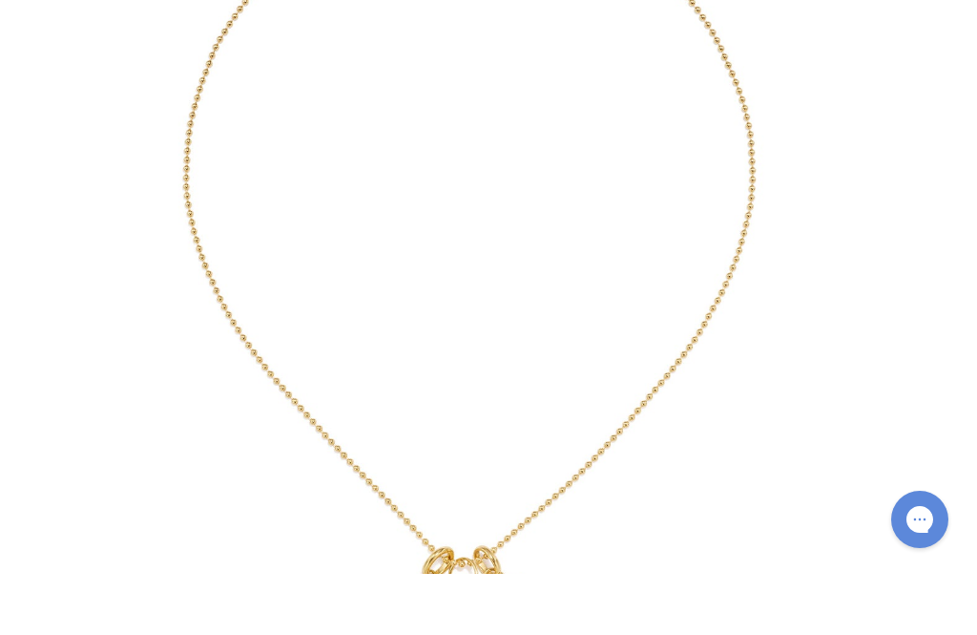
scroll to position [410, 0]
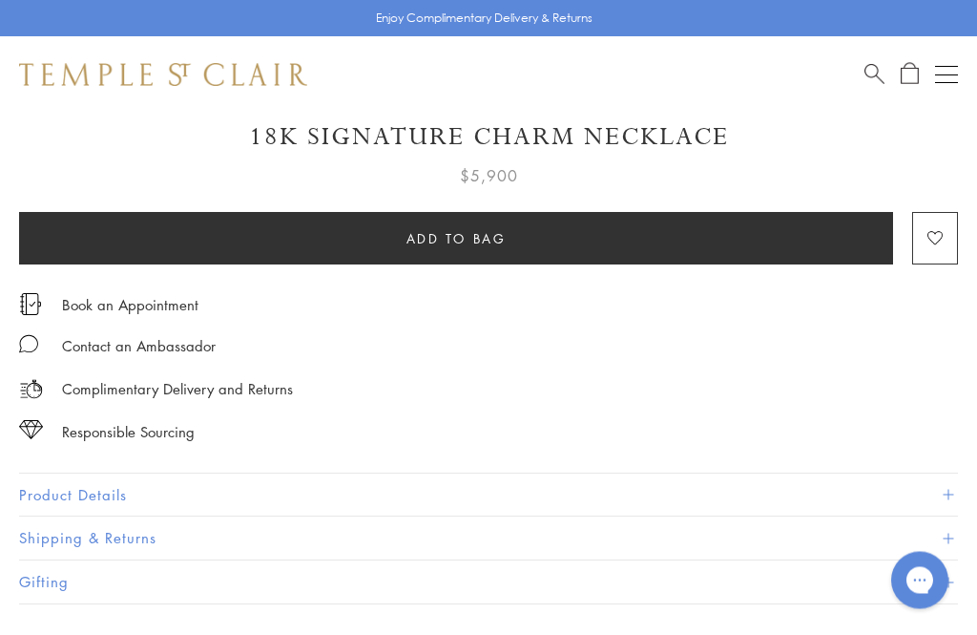
scroll to position [973, 0]
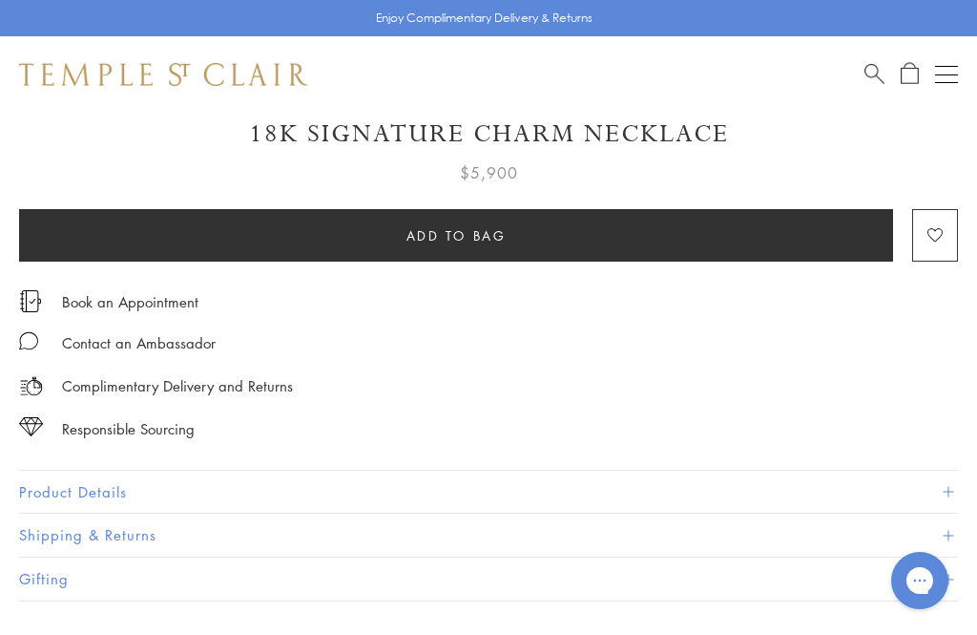
click at [69, 484] on button "Product Details" at bounding box center [488, 492] width 939 height 43
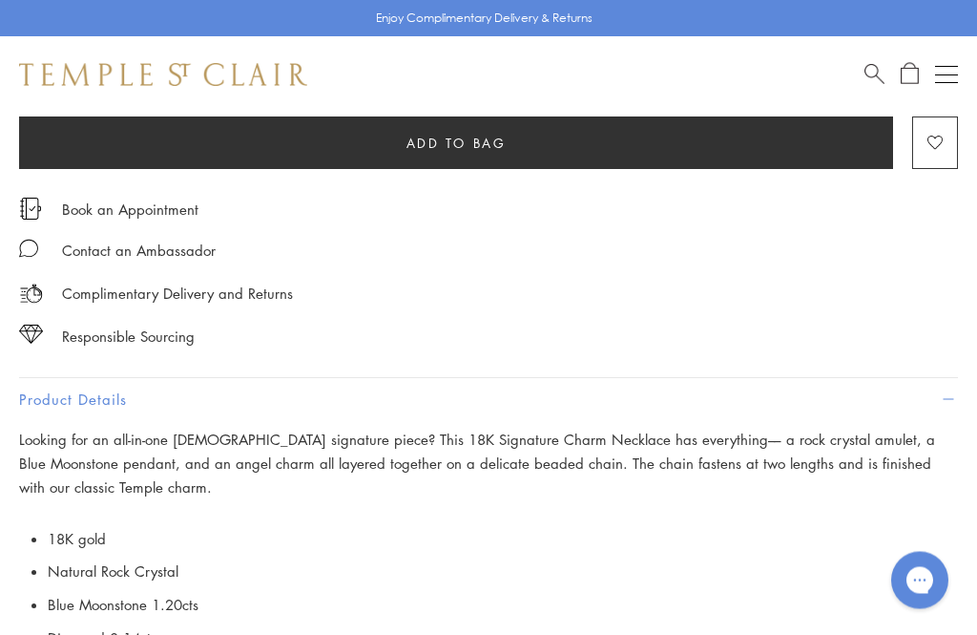
scroll to position [1072, 0]
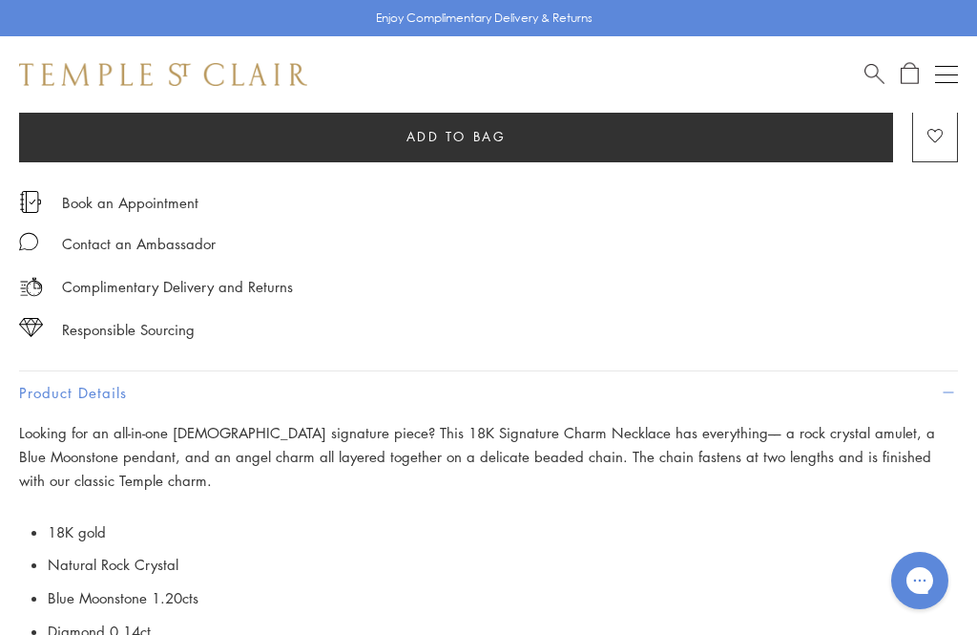
click at [89, 422] on div "Responsible Sourcing Our gold is strictly mercury-free mined gold and recycled …" at bounding box center [488, 317] width 977 height 635
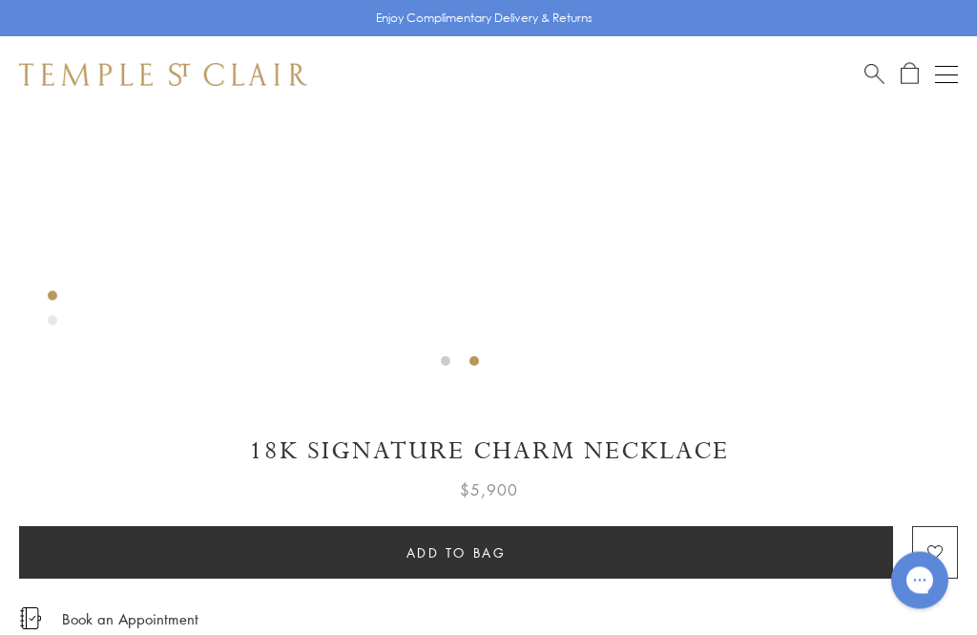
scroll to position [637, 0]
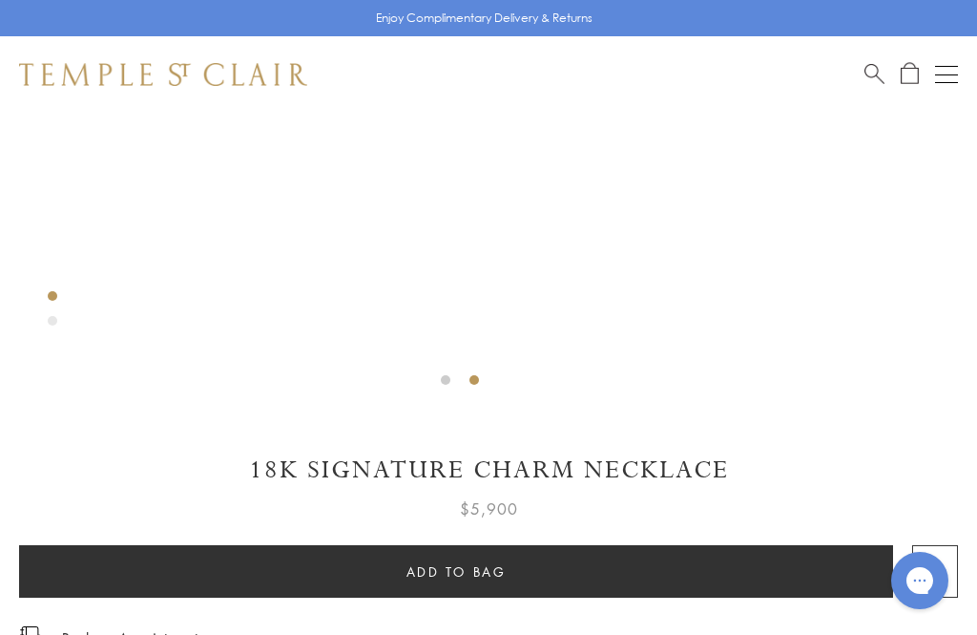
click at [477, 382] on li at bounding box center [475, 380] width 10 height 10
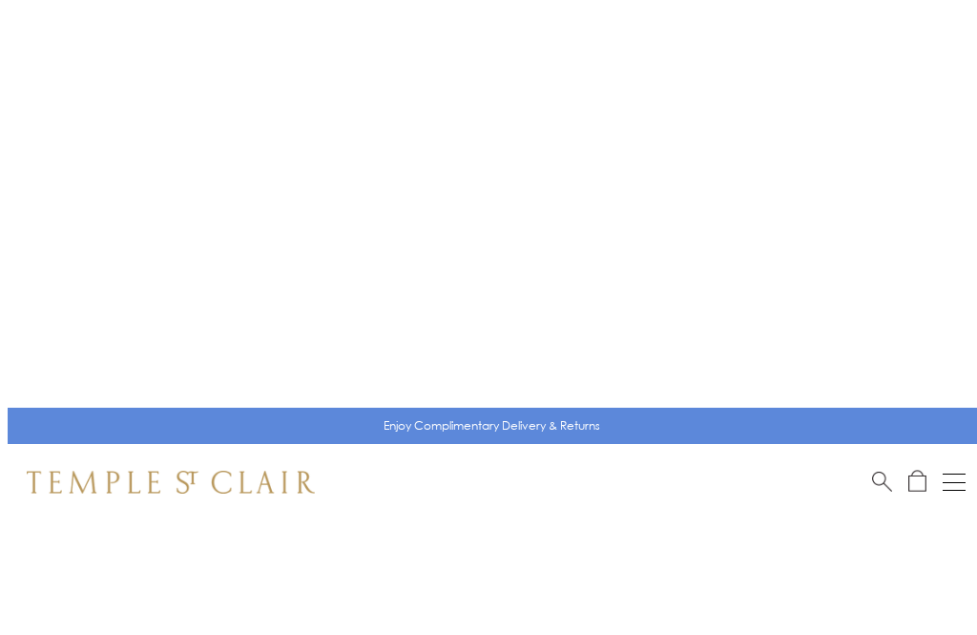
scroll to position [0, 0]
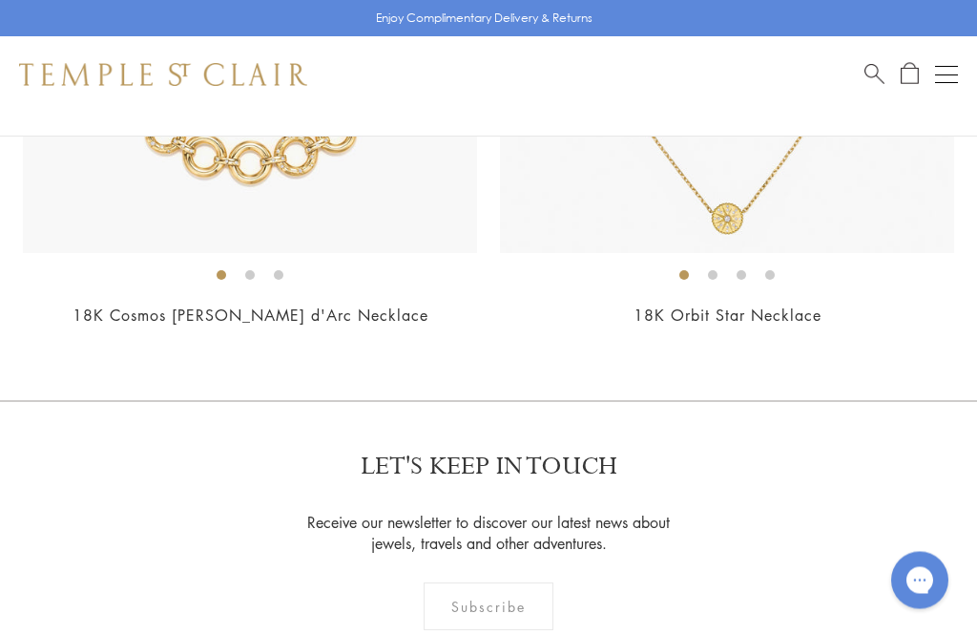
scroll to position [12600, 0]
